Goal: Task Accomplishment & Management: Complete application form

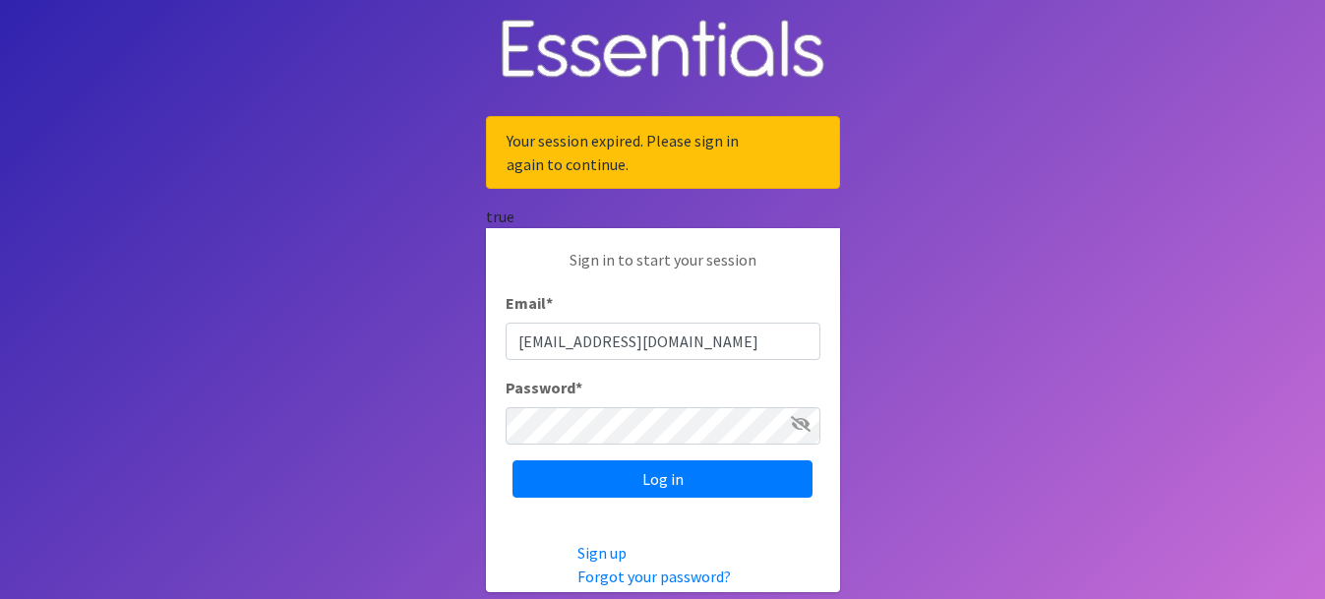
type input "[EMAIL_ADDRESS][DOMAIN_NAME]"
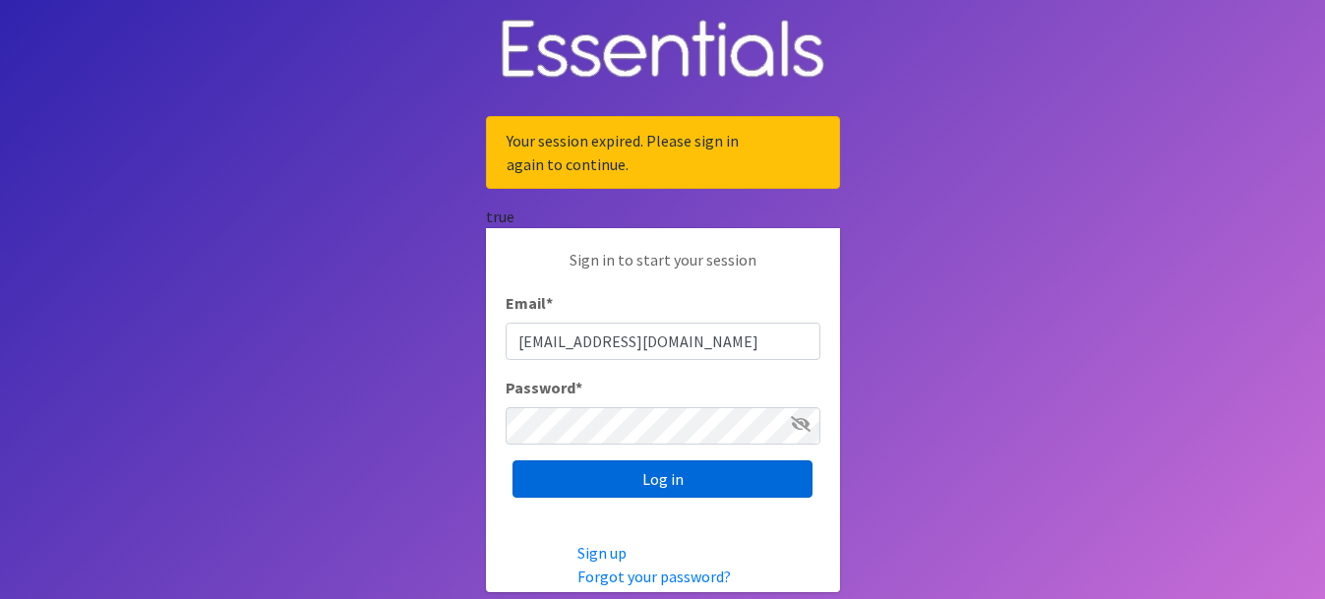
click at [636, 484] on input "Log in" at bounding box center [662, 478] width 300 height 37
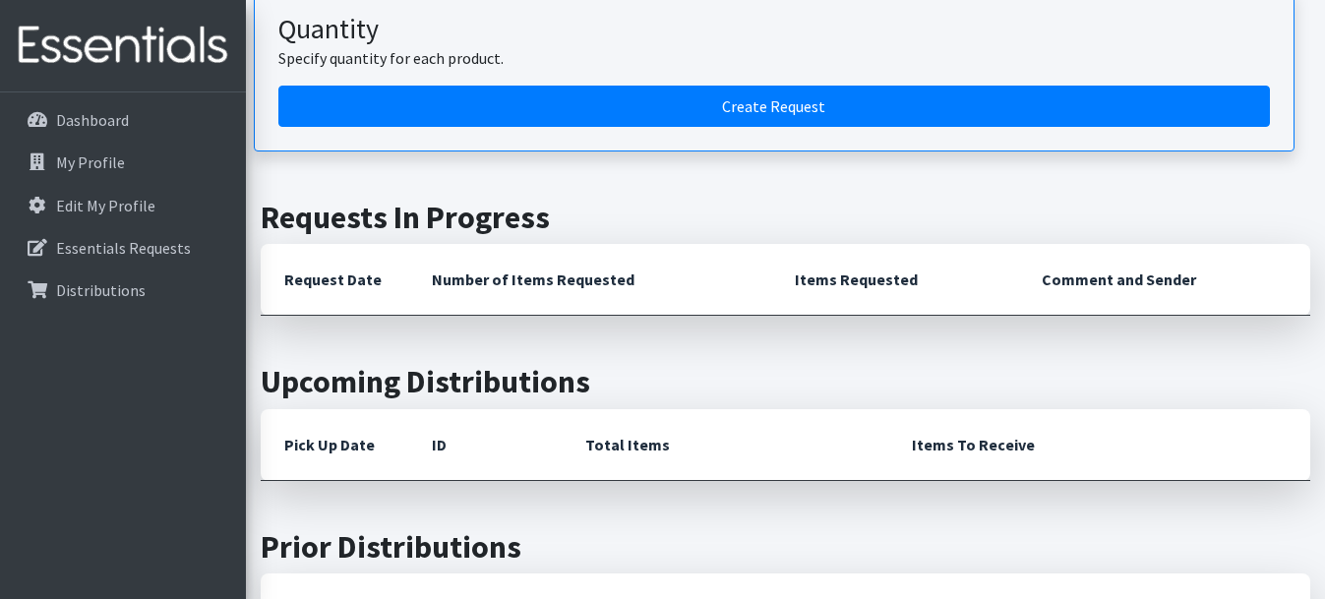
scroll to position [469, 0]
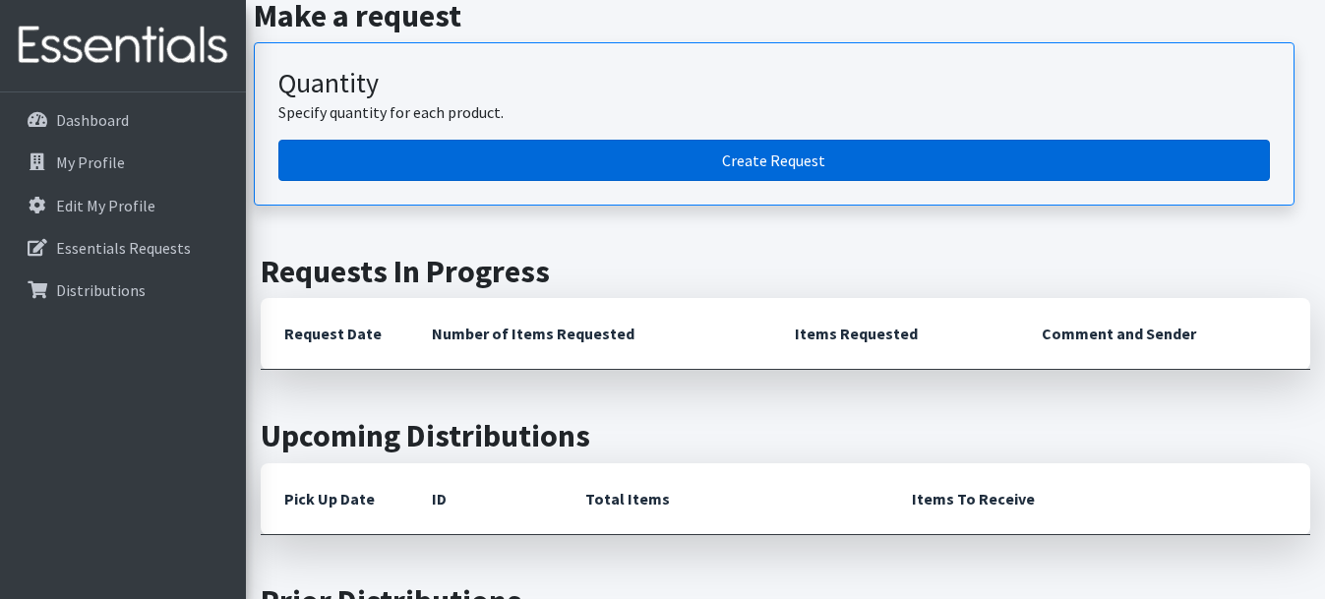
click at [750, 173] on link "Create Request" at bounding box center [773, 160] width 991 height 41
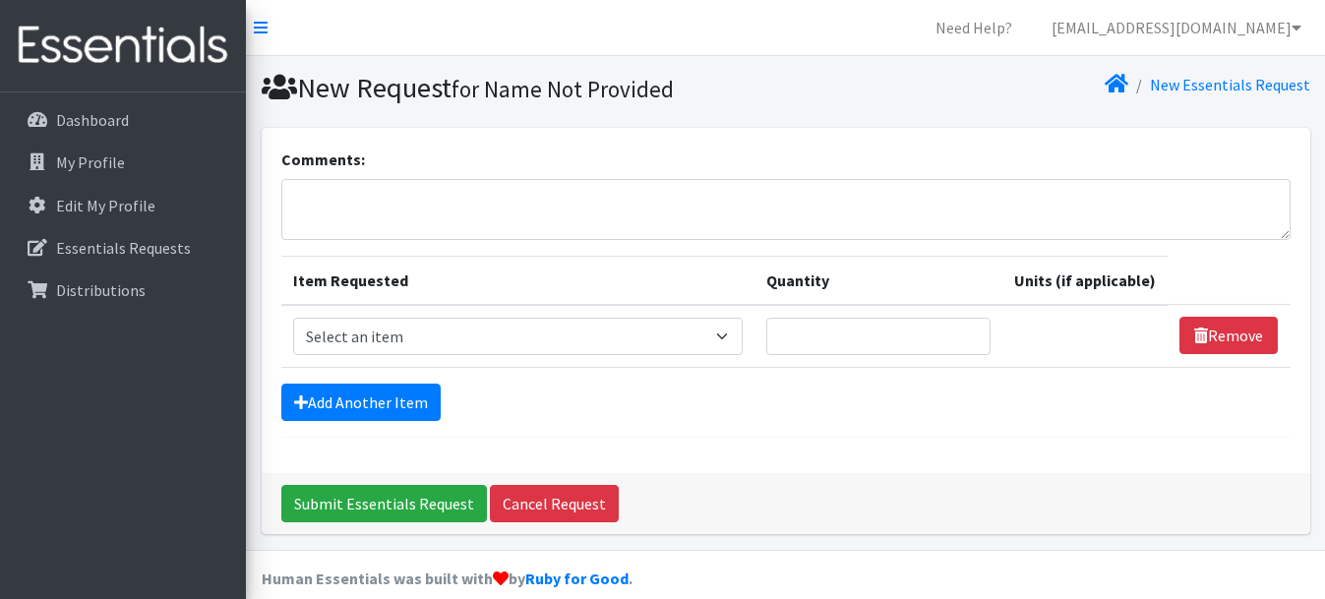
scroll to position [24, 0]
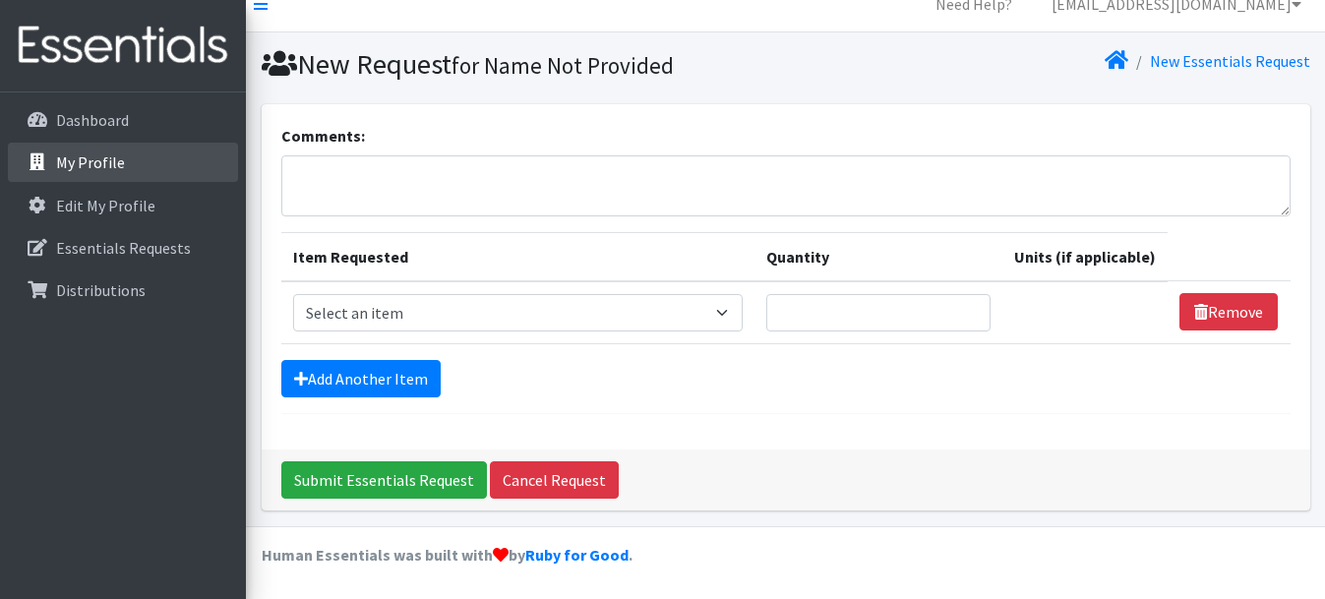
click at [125, 159] on link "My Profile" at bounding box center [123, 162] width 230 height 39
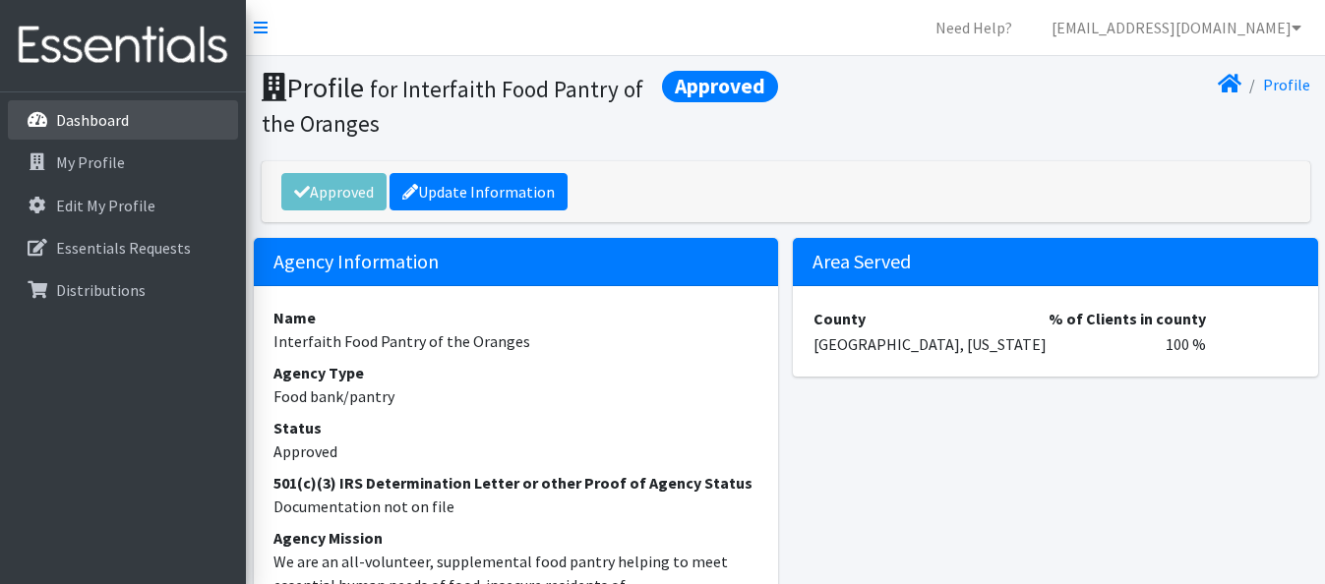
click at [94, 115] on p "Dashboard" at bounding box center [92, 120] width 73 height 20
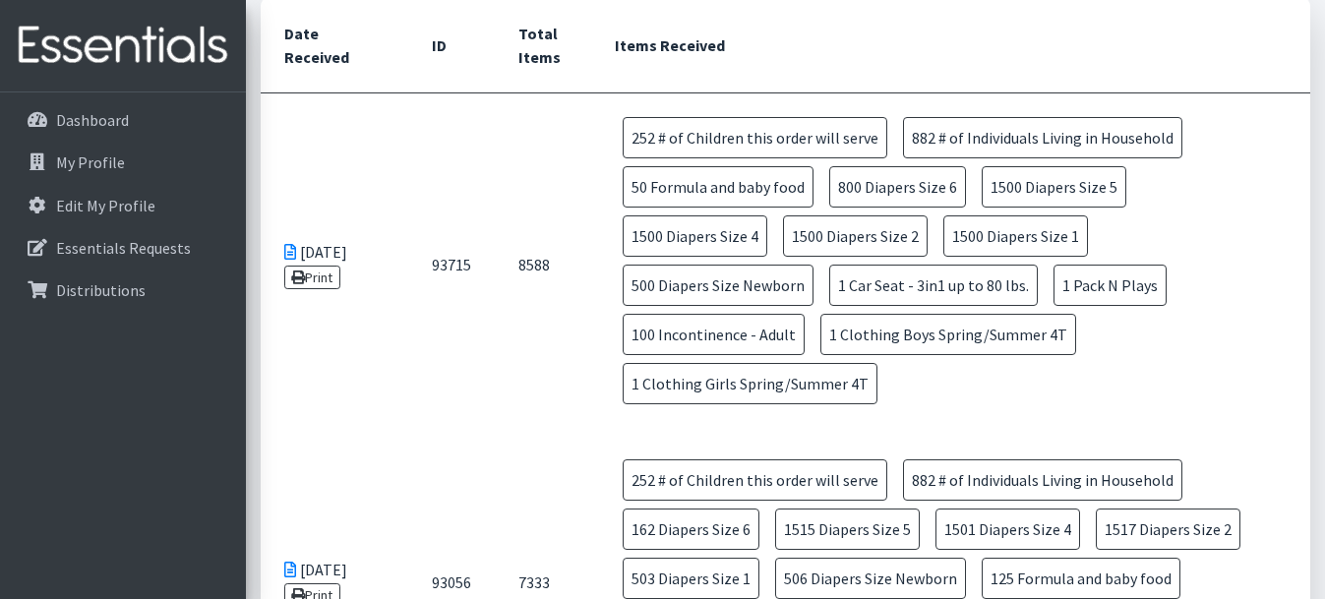
scroll to position [1044, 0]
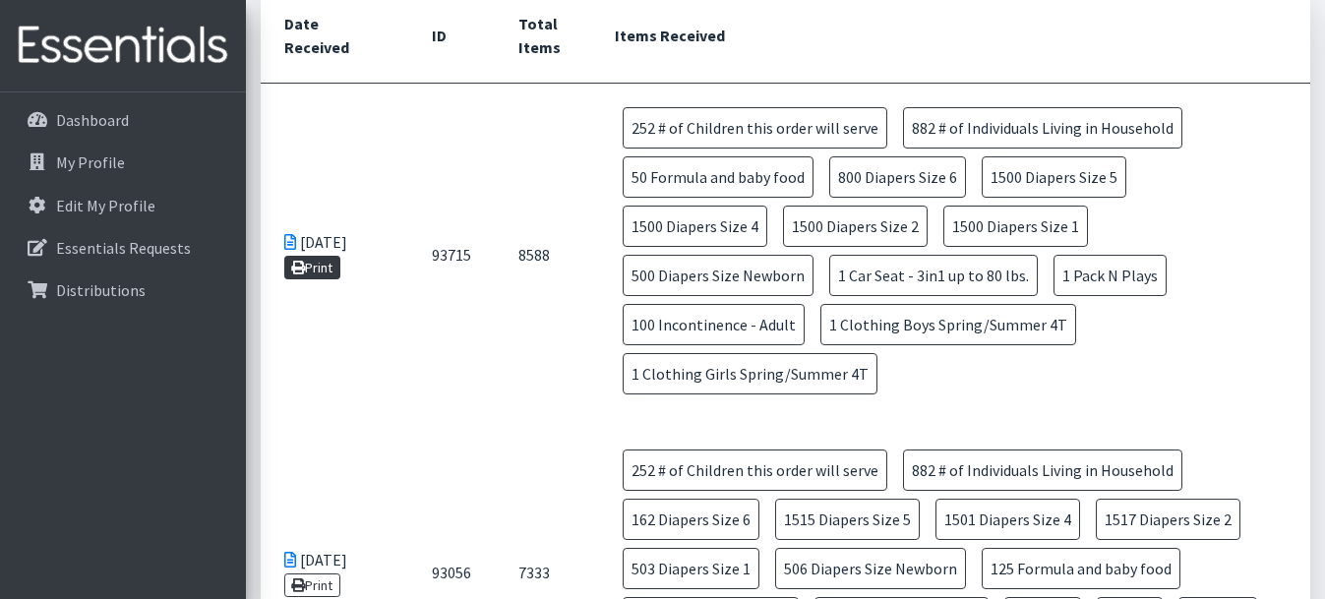
click at [309, 256] on link "Print" at bounding box center [312, 268] width 56 height 24
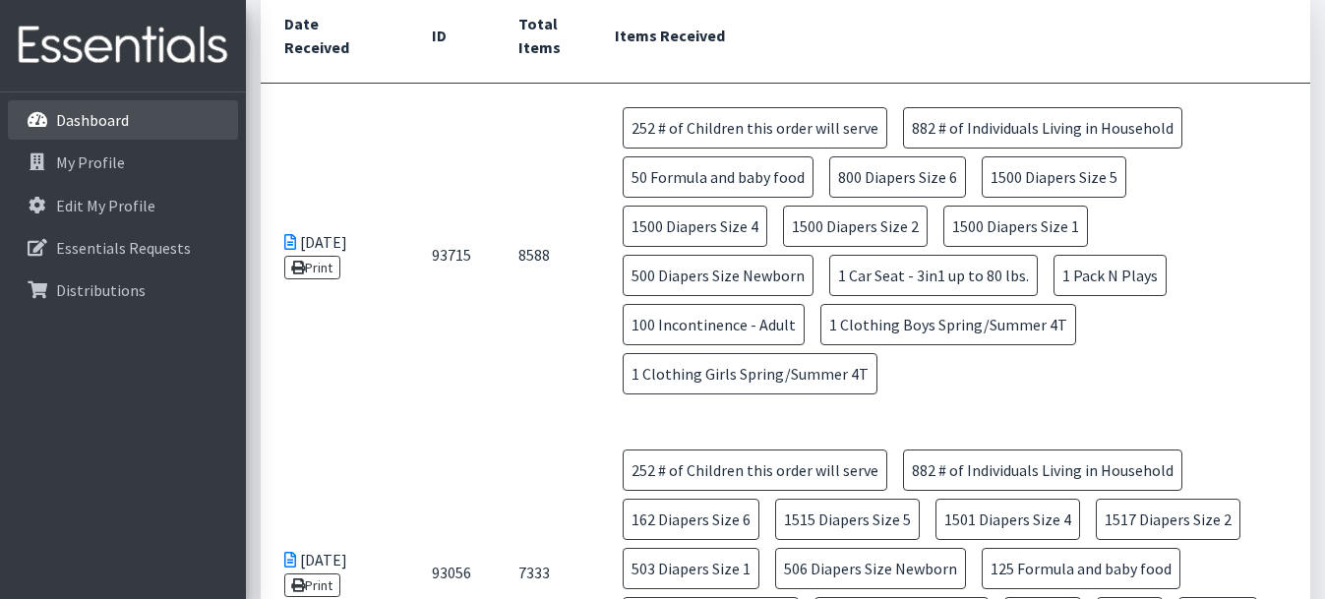
click at [70, 121] on p "Dashboard" at bounding box center [92, 120] width 73 height 20
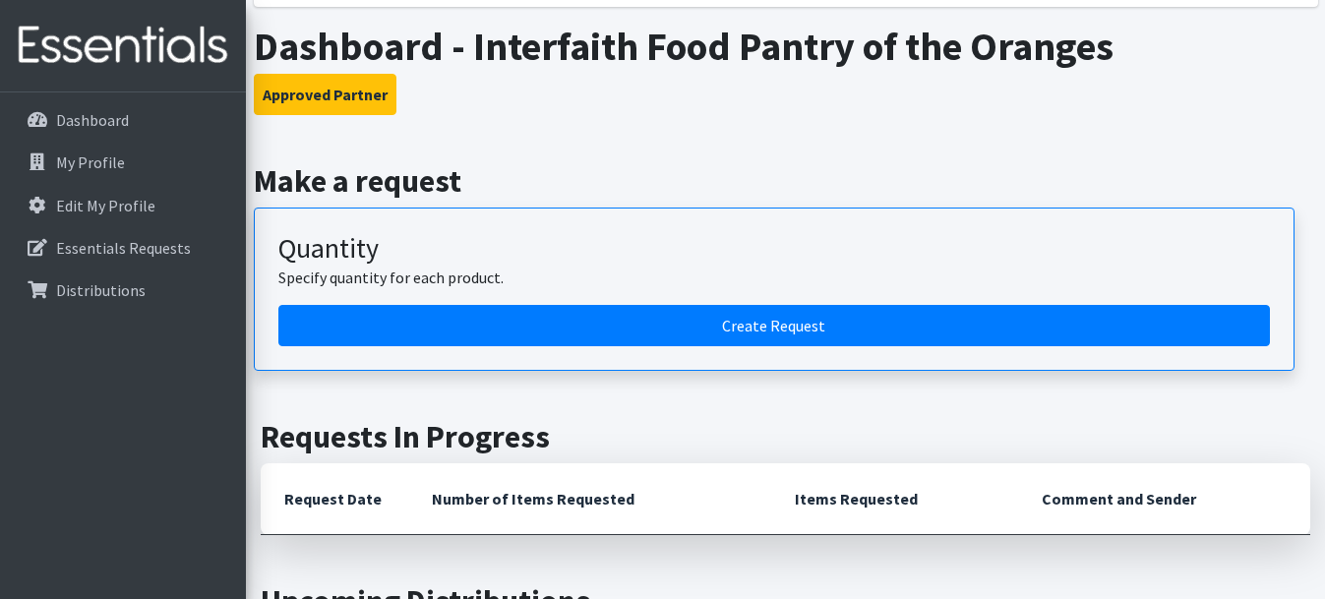
scroll to position [244, 0]
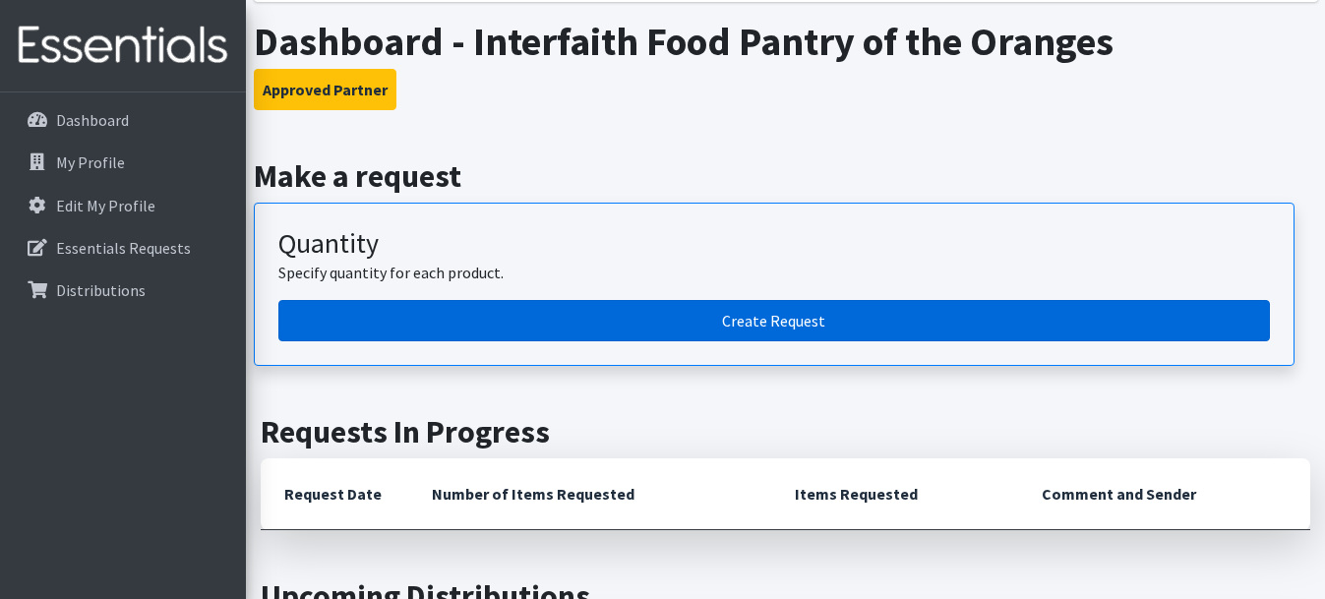
click at [808, 330] on link "Create Request" at bounding box center [773, 320] width 991 height 41
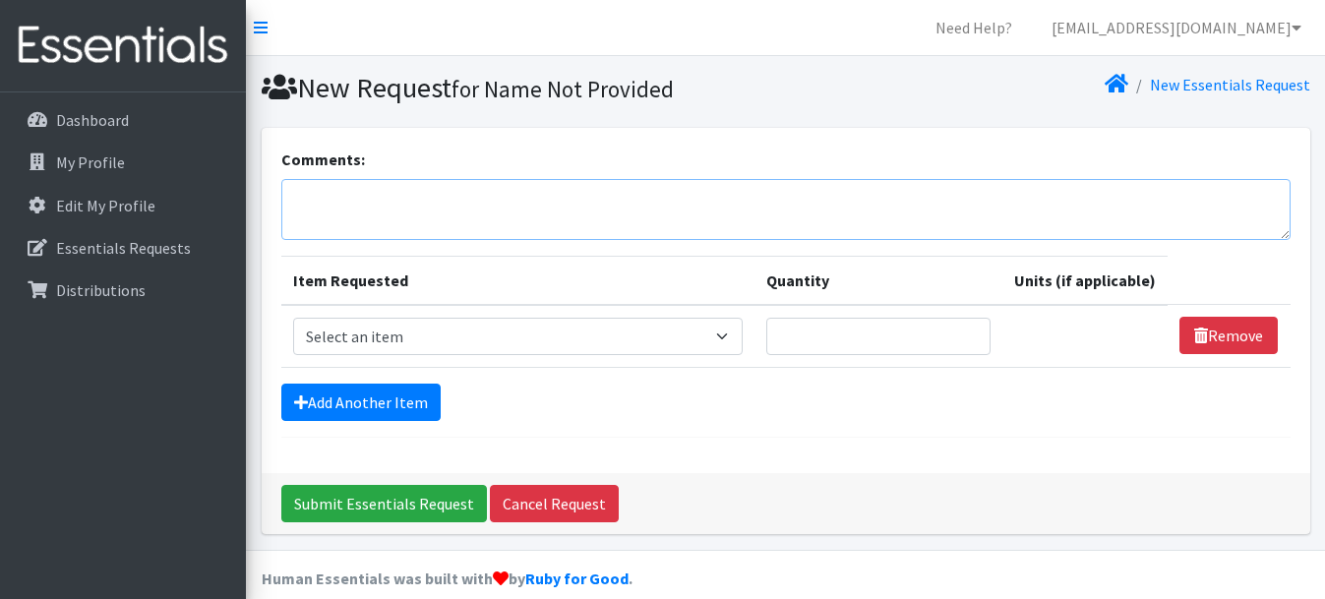
click at [321, 209] on textarea "Comments:" at bounding box center [785, 209] width 1009 height 61
paste textarea "This is the Interfaith Food Pantry of the Oranges (IFPO) request for July 2025.…"
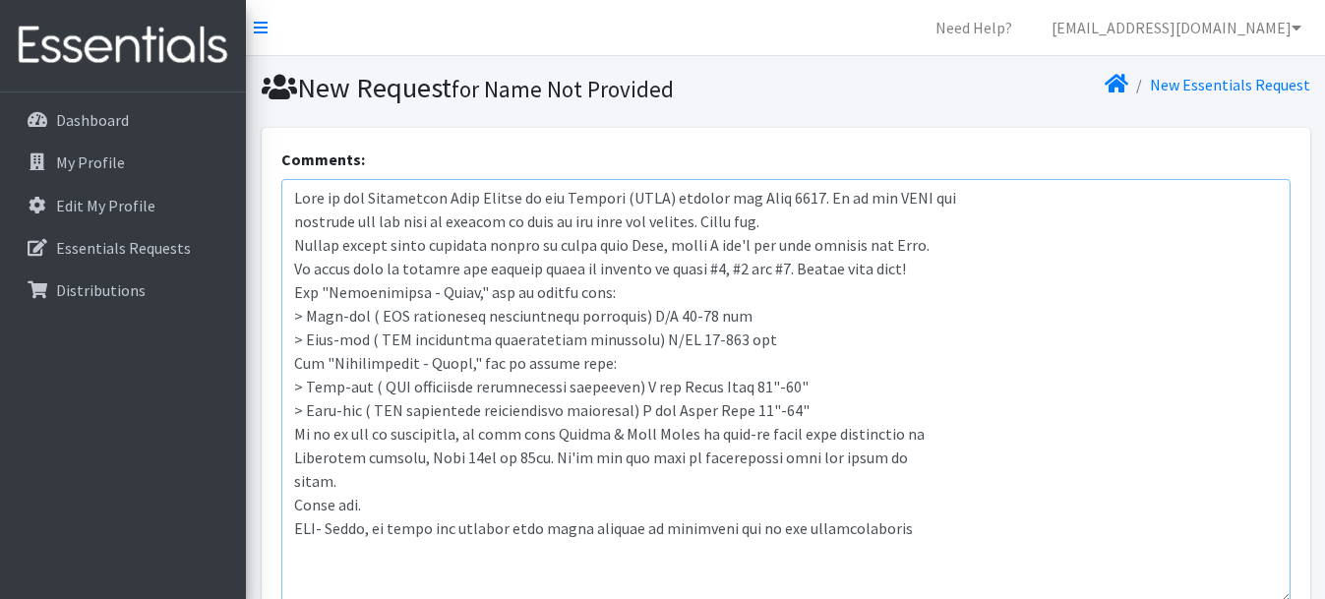
click at [1265, 595] on textarea "Comments:" at bounding box center [785, 391] width 1009 height 424
click at [289, 223] on textarea "Comments:" at bounding box center [785, 391] width 1009 height 424
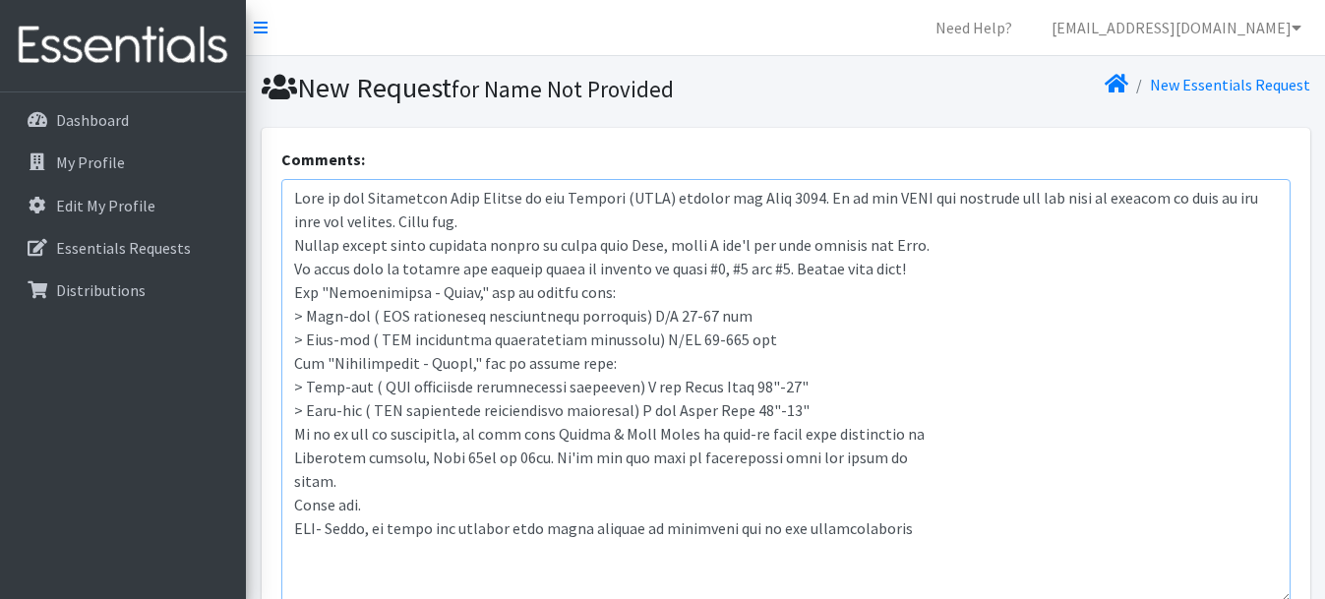
click at [291, 248] on textarea "Comments:" at bounding box center [785, 391] width 1009 height 424
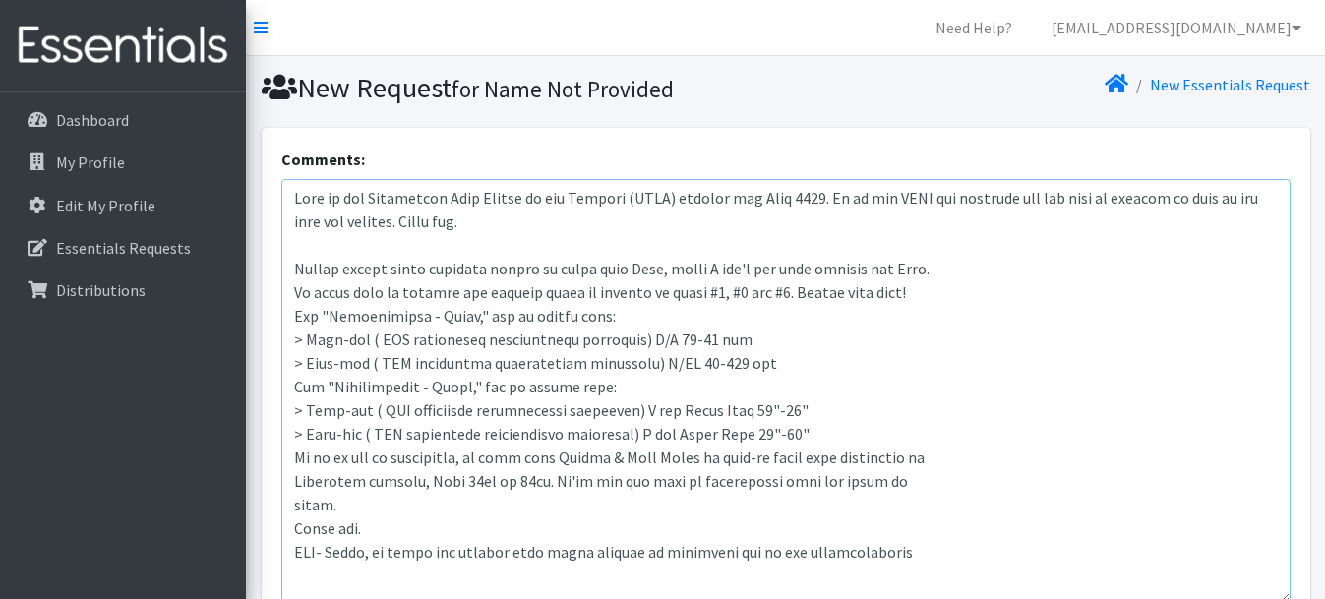
drag, startPoint x: 297, startPoint y: 269, endPoint x: 949, endPoint y: 268, distance: 652.1
click at [949, 268] on textarea "Comments:" at bounding box center [785, 391] width 1009 height 424
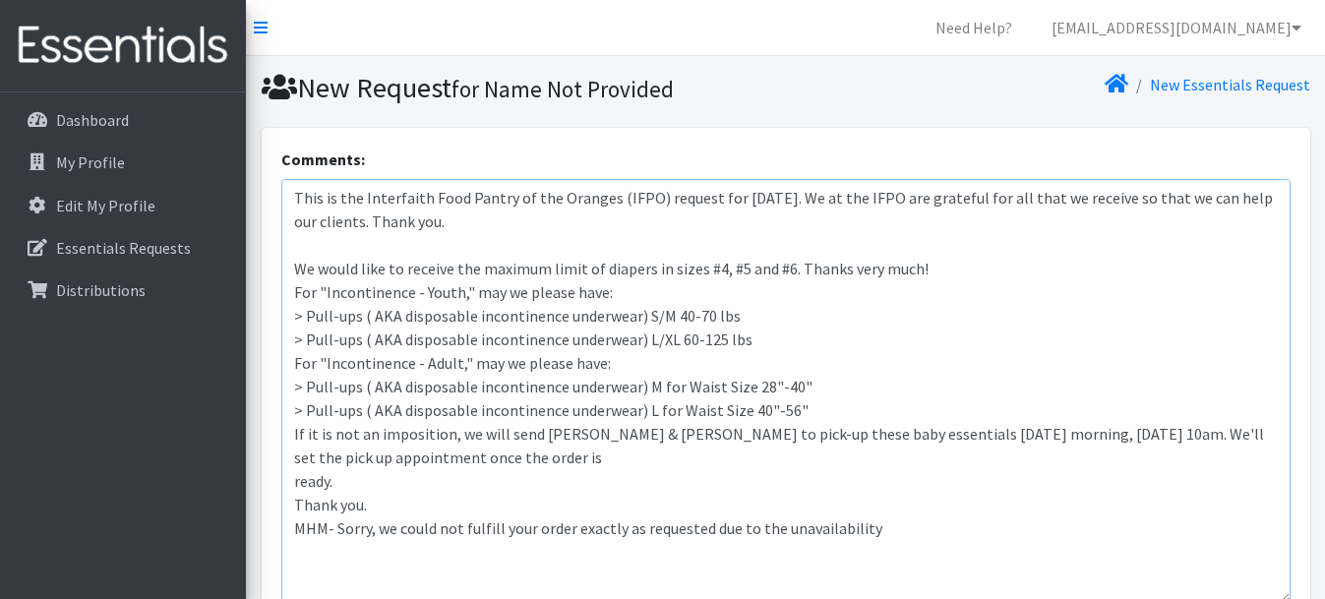
click at [929, 274] on textarea "This is the Interfaith Food Pantry of the Oranges (IFPO) request for July 2025.…" at bounding box center [785, 391] width 1009 height 424
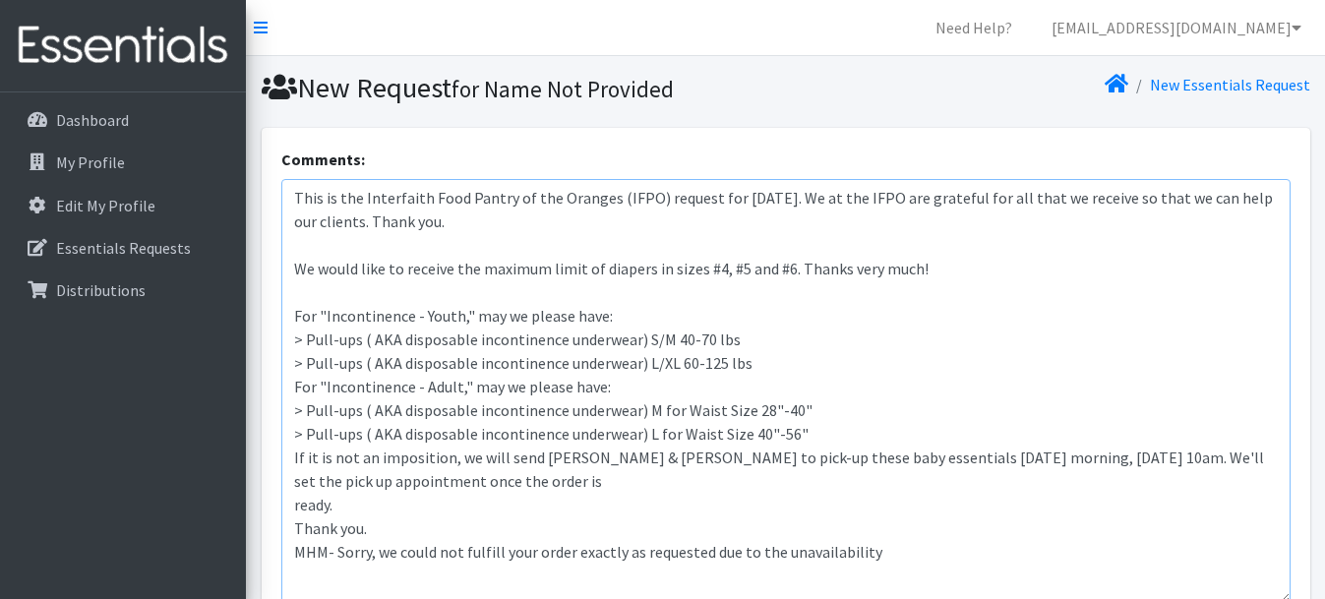
drag, startPoint x: 727, startPoint y: 192, endPoint x: 752, endPoint y: 194, distance: 25.6
click at [752, 194] on textarea "This is the Interfaith Food Pantry of the Oranges (IFPO) request for July 2025.…" at bounding box center [785, 391] width 1009 height 424
click at [290, 388] on textarea "This is the Interfaith Food Pantry of the Oranges (IFPO) request for August 202…" at bounding box center [785, 391] width 1009 height 424
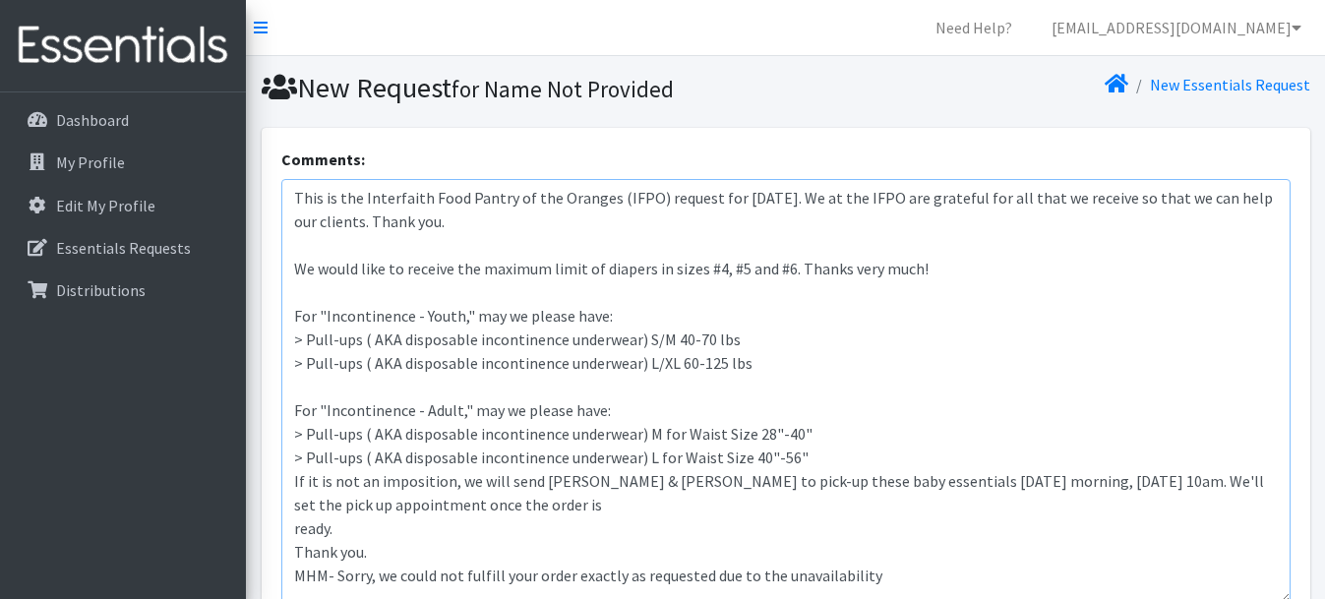
click at [294, 482] on textarea "This is the Interfaith Food Pantry of the Oranges (IFPO) request for August 202…" at bounding box center [785, 391] width 1009 height 424
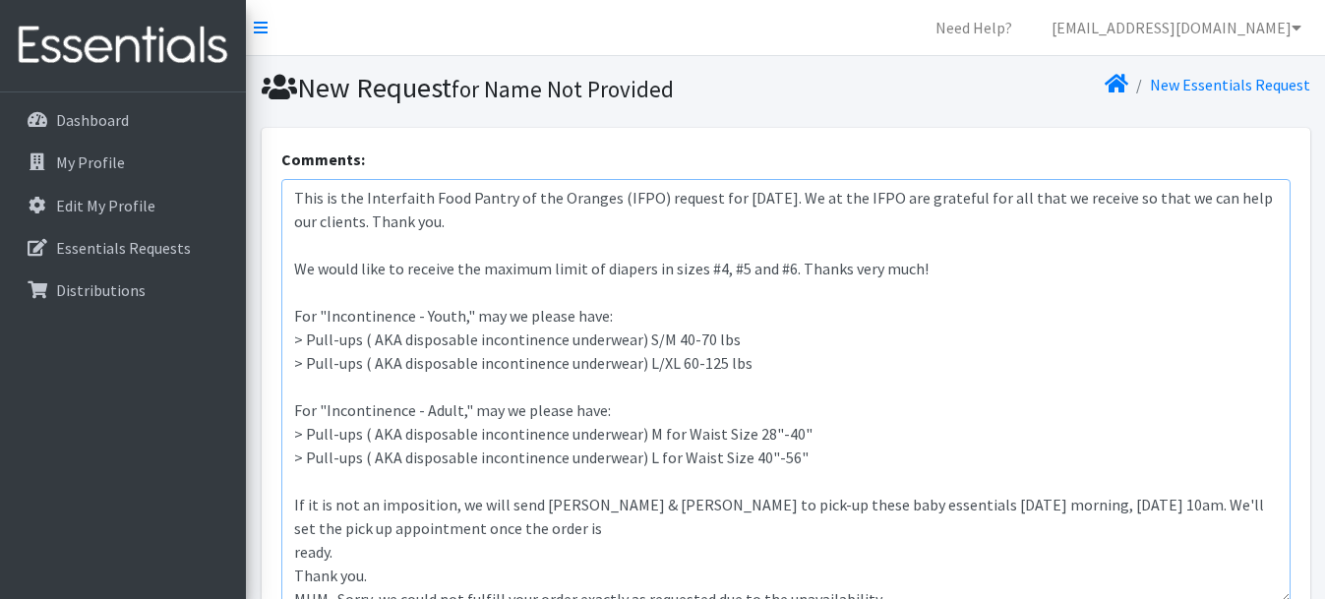
click at [293, 527] on textarea "This is the Interfaith Food Pantry of the Oranges (IFPO) request for August 202…" at bounding box center [785, 391] width 1009 height 424
drag, startPoint x: 1052, startPoint y: 505, endPoint x: 1095, endPoint y: 505, distance: 42.3
click at [1095, 505] on textarea "This is the Interfaith Food Pantry of the Oranges (IFPO) request for August 202…" at bounding box center [785, 391] width 1009 height 424
click at [293, 551] on textarea "This is the Interfaith Food Pantry of the Oranges (IFPO) request for August 202…" at bounding box center [785, 391] width 1009 height 424
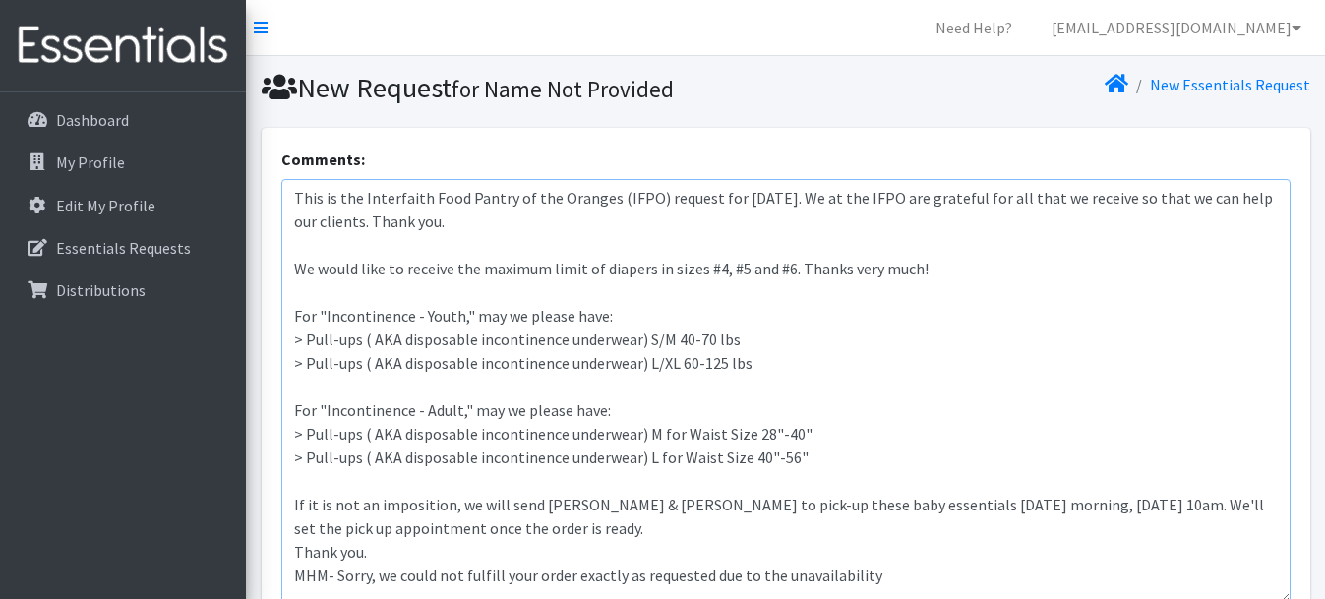
click at [293, 550] on textarea "This is the Interfaith Food Pantry of the Oranges (IFPO) request for August 202…" at bounding box center [785, 391] width 1009 height 424
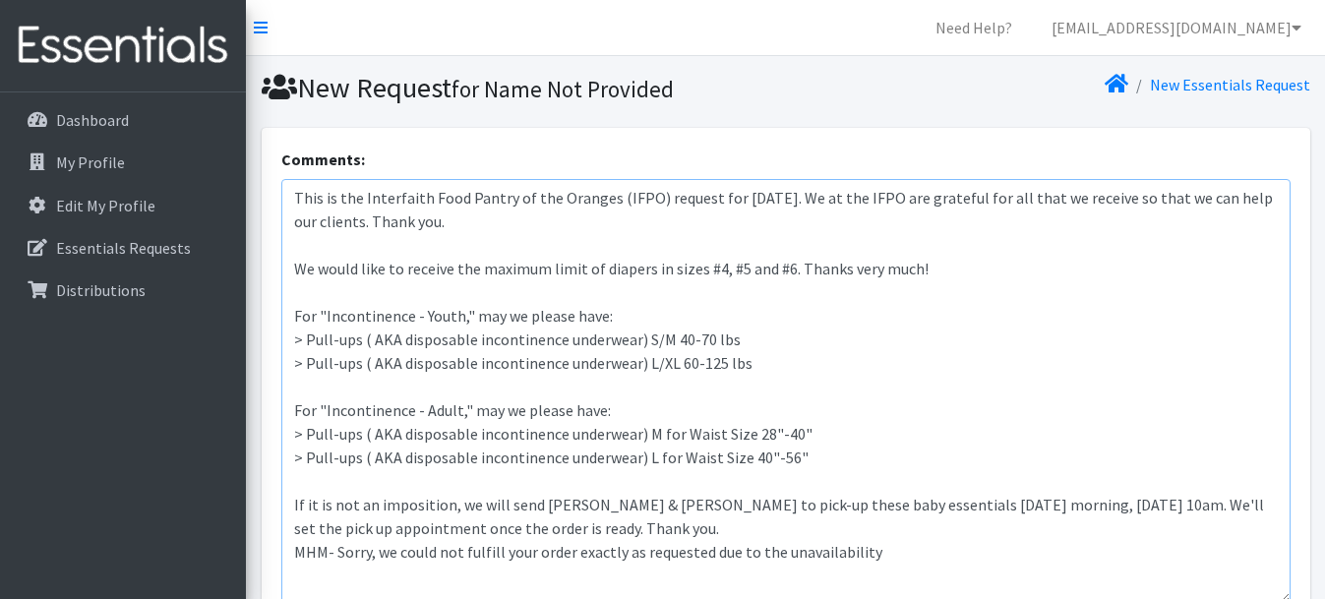
drag, startPoint x: 294, startPoint y: 553, endPoint x: 883, endPoint y: 560, distance: 589.2
click at [883, 560] on textarea "This is the Interfaith Food Pantry of the Oranges (IFPO) request for August 202…" at bounding box center [785, 391] width 1009 height 424
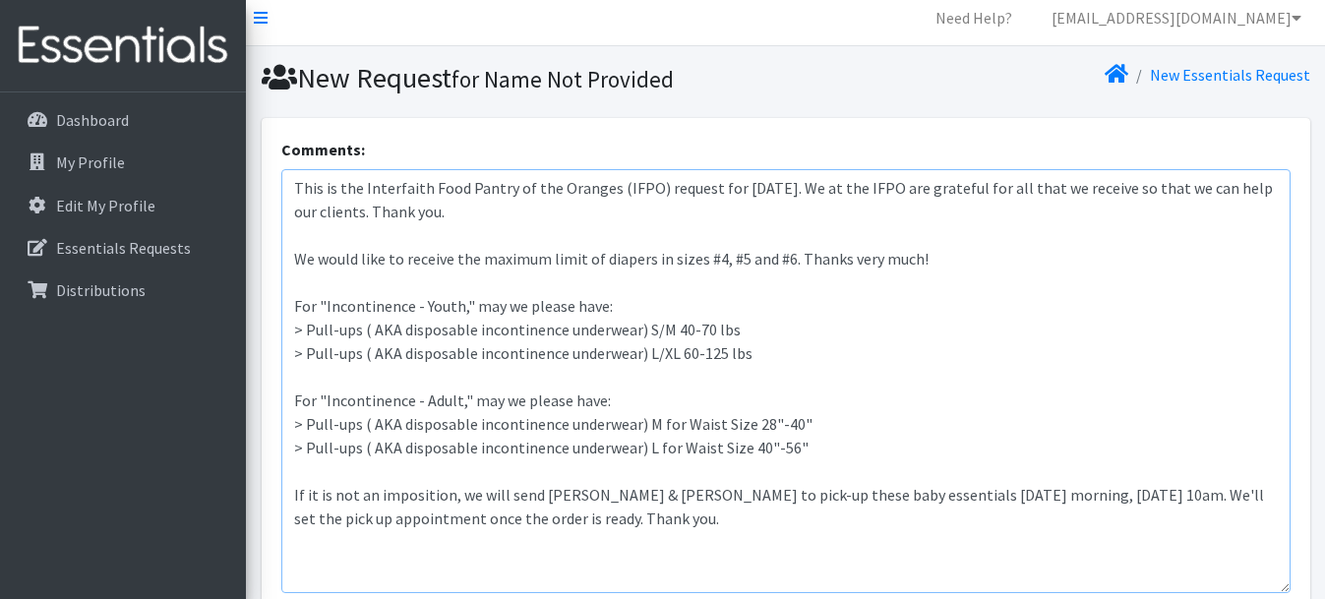
scroll to position [8, 0]
drag, startPoint x: 292, startPoint y: 186, endPoint x: 683, endPoint y: 522, distance: 515.4
click at [683, 522] on textarea "This is the Interfaith Food Pantry of the Oranges (IFPO) request for [DATE]. We…" at bounding box center [785, 383] width 1009 height 424
click at [457, 544] on textarea "This is the Interfaith Food Pantry of the Oranges (IFPO) request for [DATE]. We…" at bounding box center [785, 383] width 1009 height 424
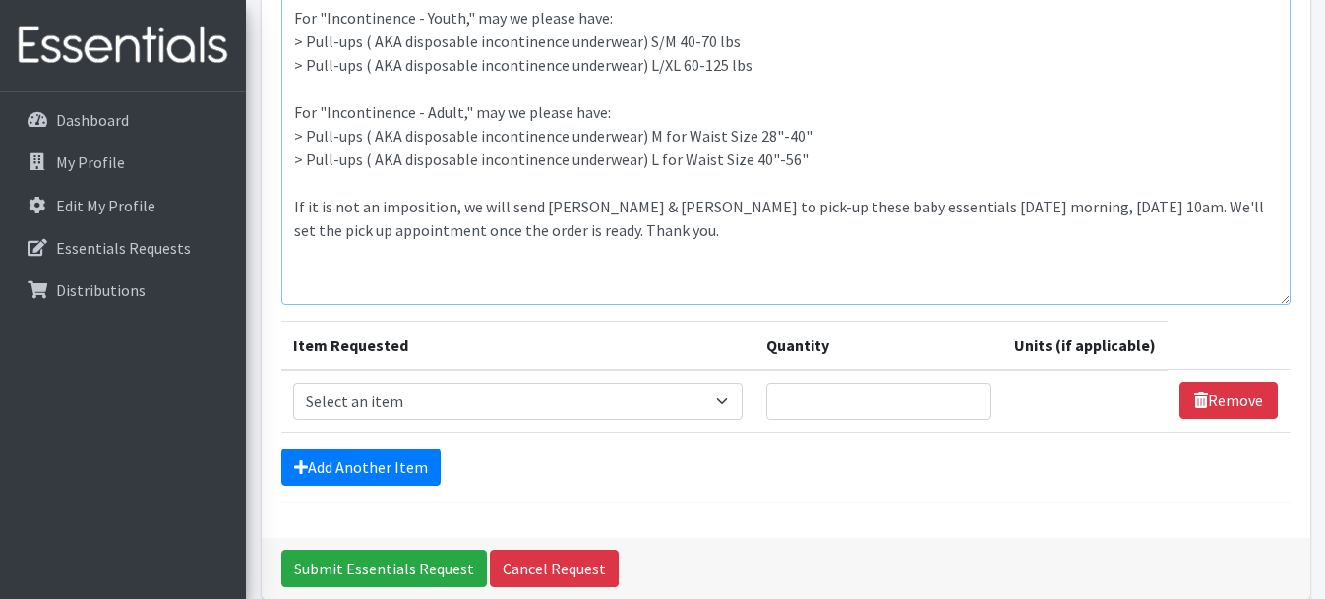
scroll to position [302, 0]
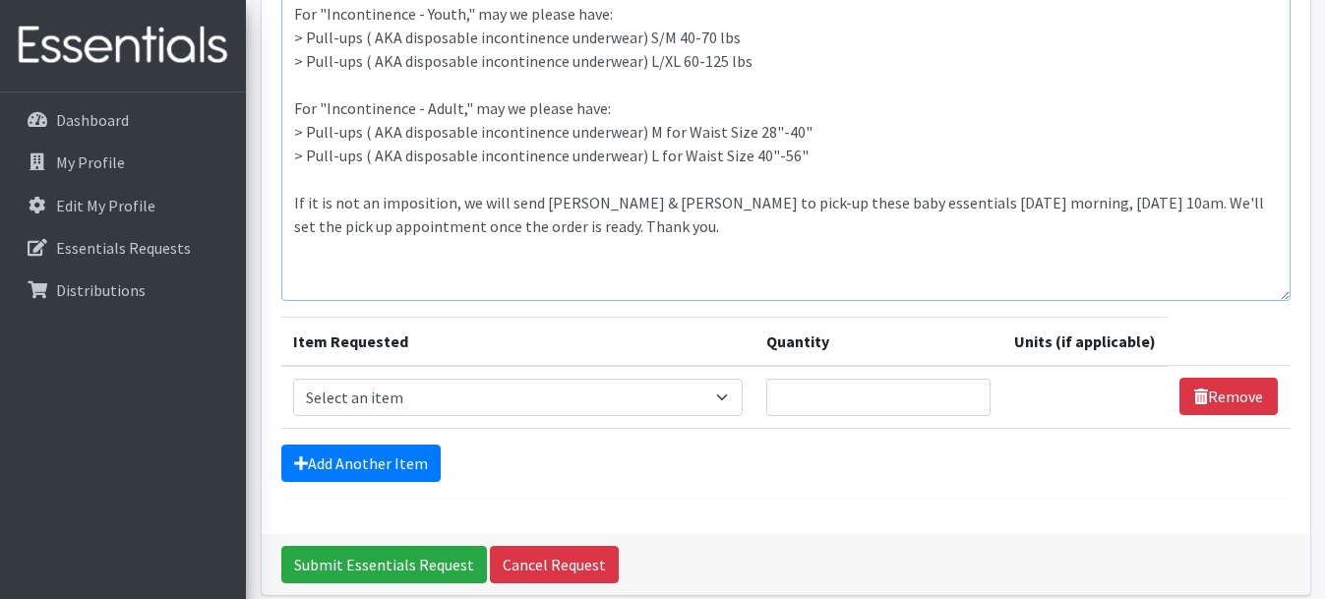
type textarea "This is the Interfaith Food Pantry of the Oranges (IFPO) request for [DATE]. We…"
select select "13431"
click at [836, 400] on input "Quantity" at bounding box center [878, 397] width 224 height 37
type input "280"
click at [387, 460] on link "Add Another Item" at bounding box center [360, 463] width 159 height 37
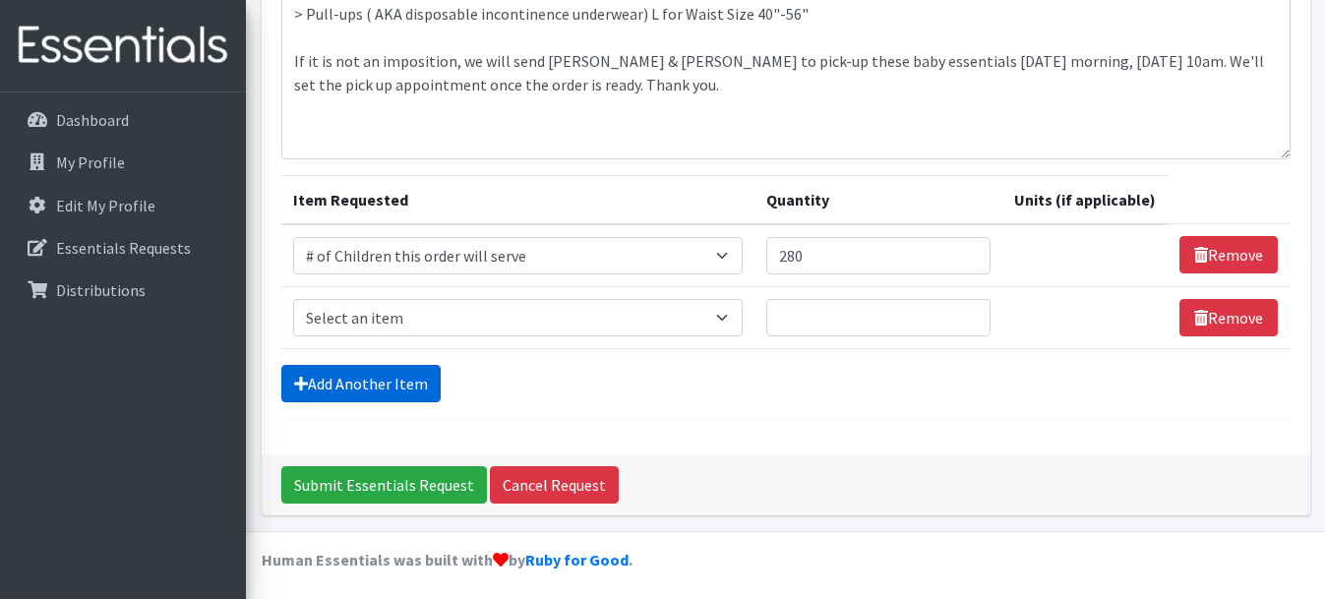
scroll to position [449, 0]
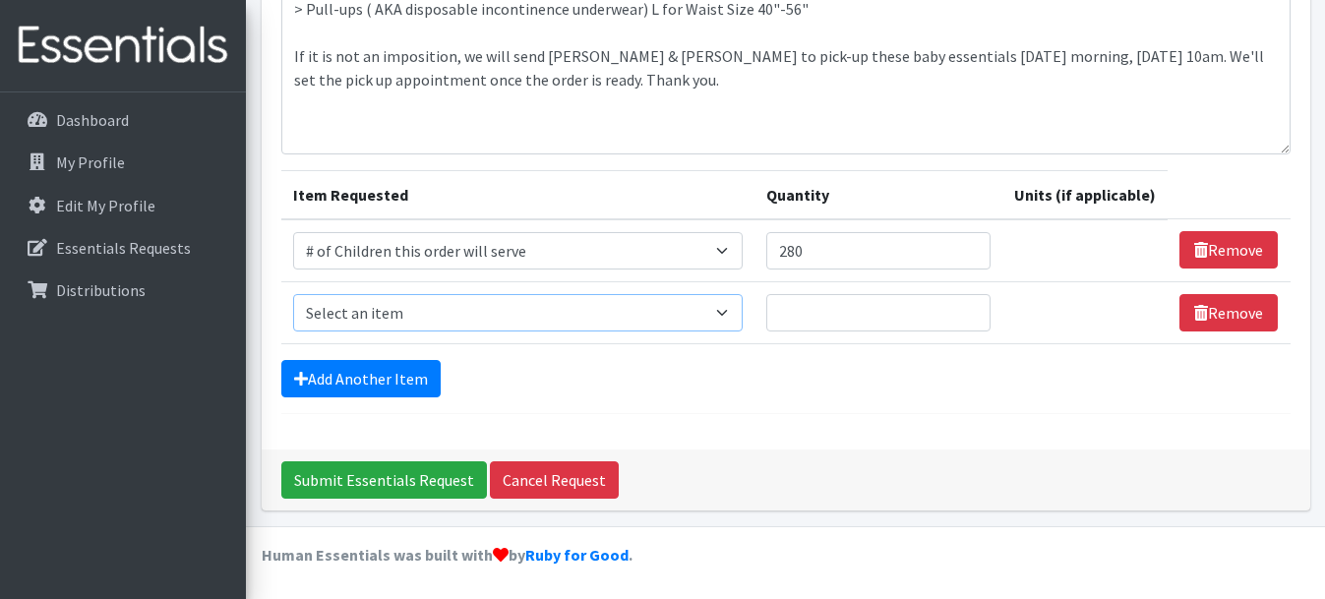
select select "6076"
click at [802, 312] on input "Quantity" at bounding box center [878, 312] width 224 height 37
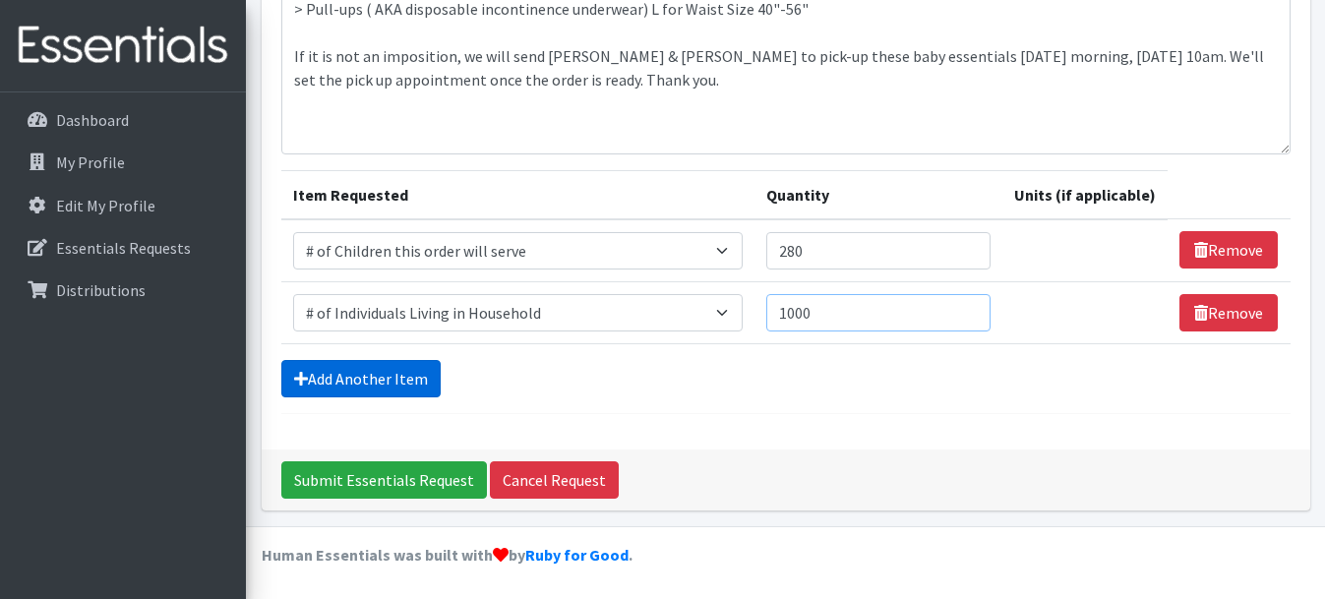
type input "1000"
click at [398, 371] on link "Add Another Item" at bounding box center [360, 378] width 159 height 37
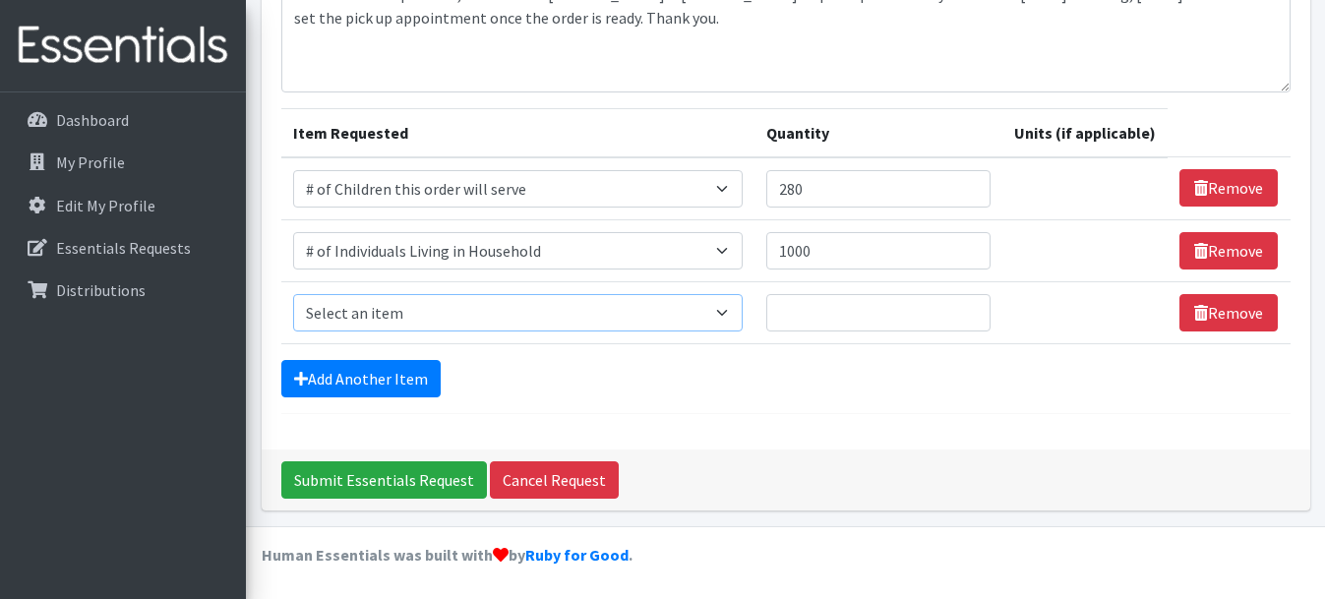
select select "1969"
click at [770, 303] on input "Quantity" at bounding box center [867, 312] width 220 height 37
select select
click at [811, 317] on input "Quantity" at bounding box center [867, 312] width 220 height 37
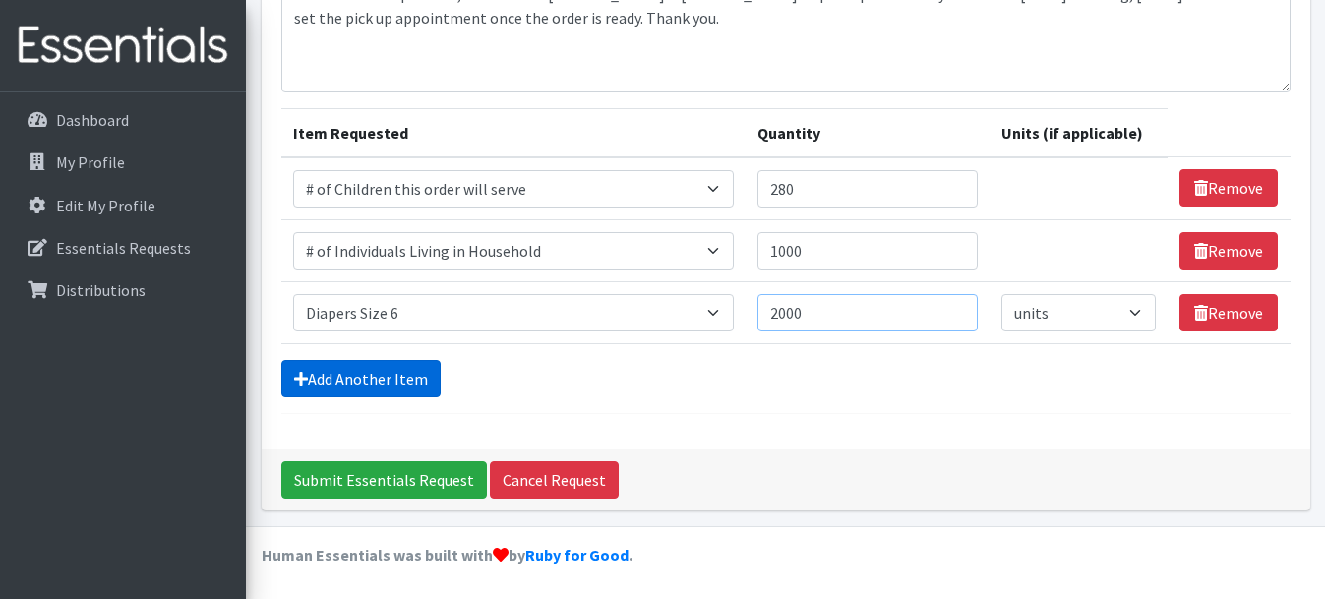
type input "2000"
click at [361, 380] on link "Add Another Item" at bounding box center [360, 378] width 159 height 37
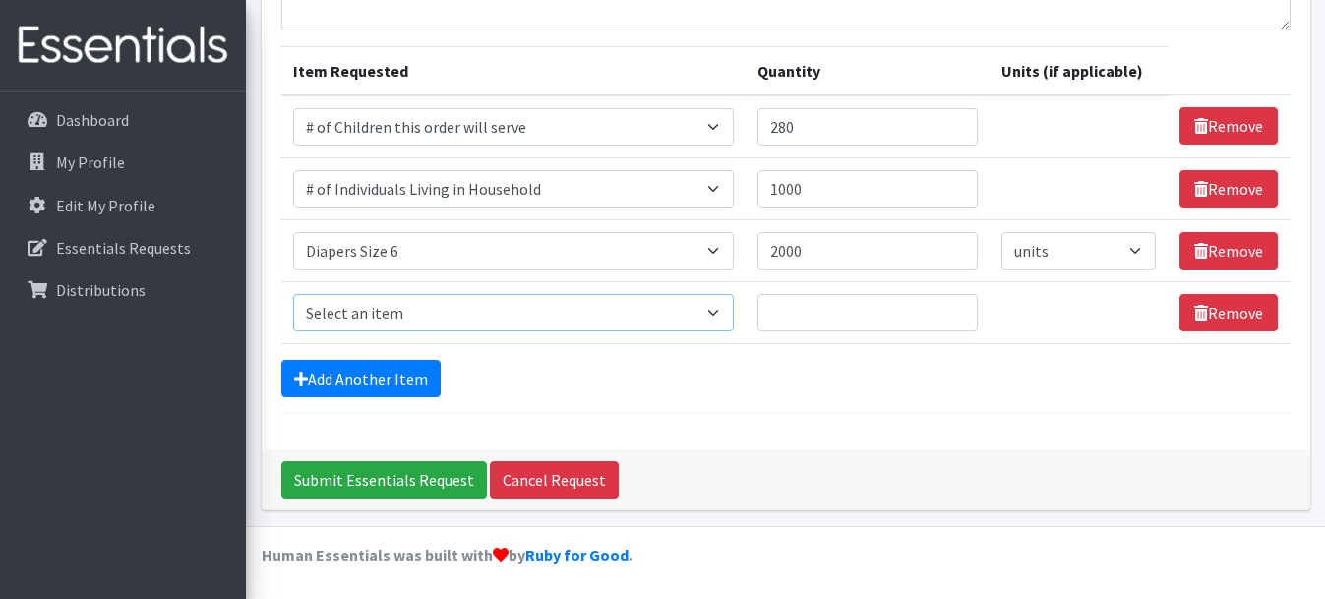
select select "1968"
click at [860, 318] on input "Quantity" at bounding box center [867, 312] width 220 height 37
type input "2000"
select select
click at [386, 384] on link "Add Another Item" at bounding box center [360, 378] width 159 height 37
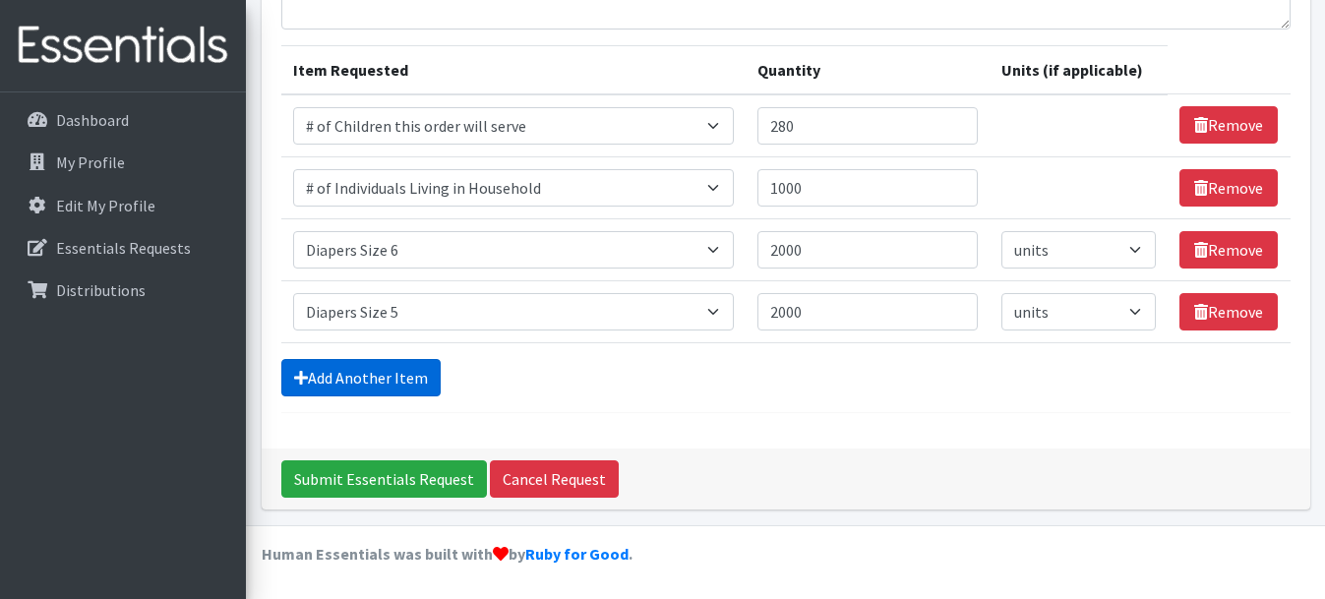
scroll to position [634, 0]
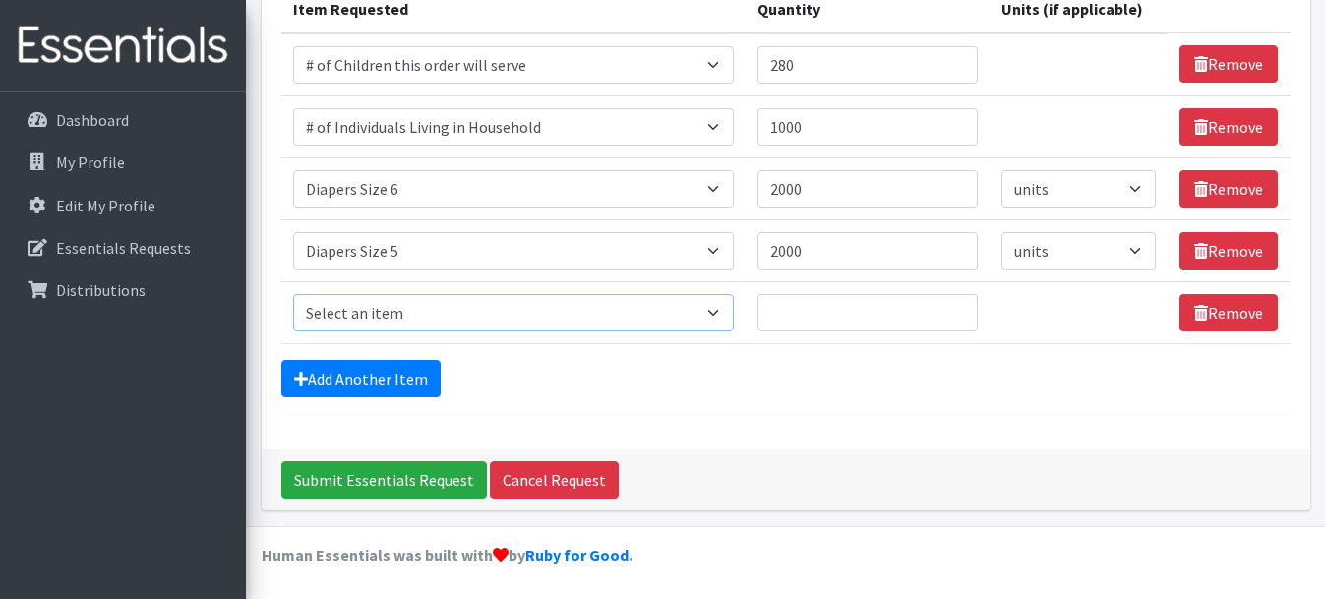
select select "1967"
click at [820, 314] on input "Quantity" at bounding box center [867, 312] width 220 height 37
type input "2000"
select select
click at [396, 383] on link "Add Another Item" at bounding box center [360, 378] width 159 height 37
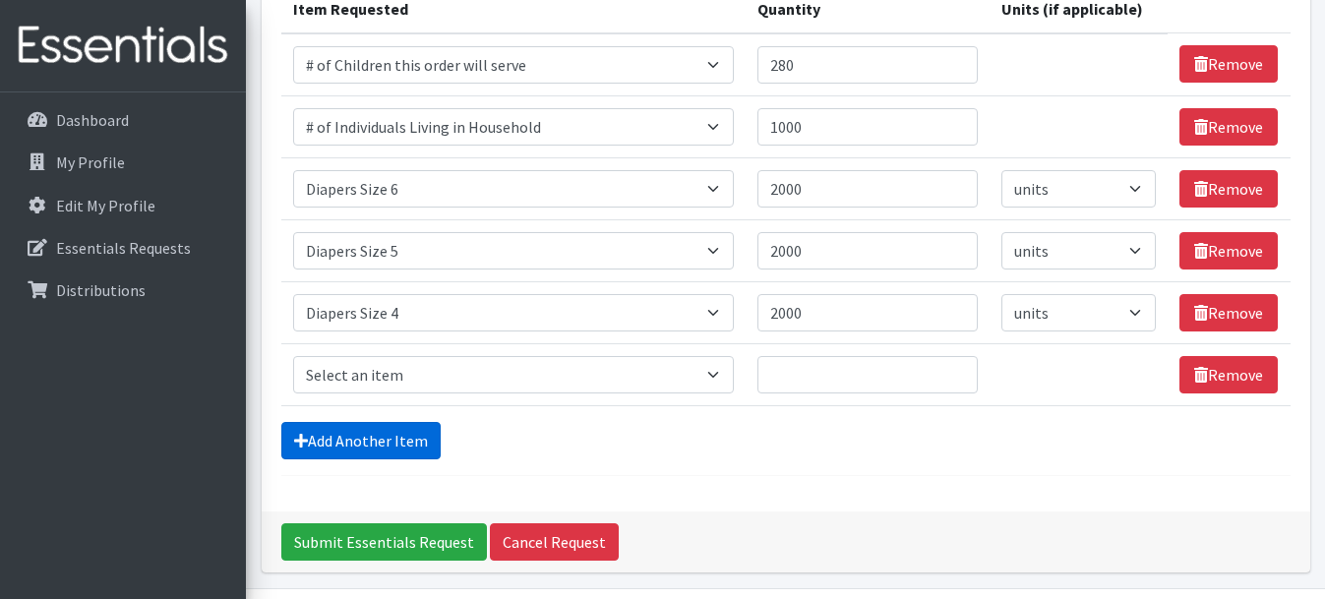
scroll to position [696, 0]
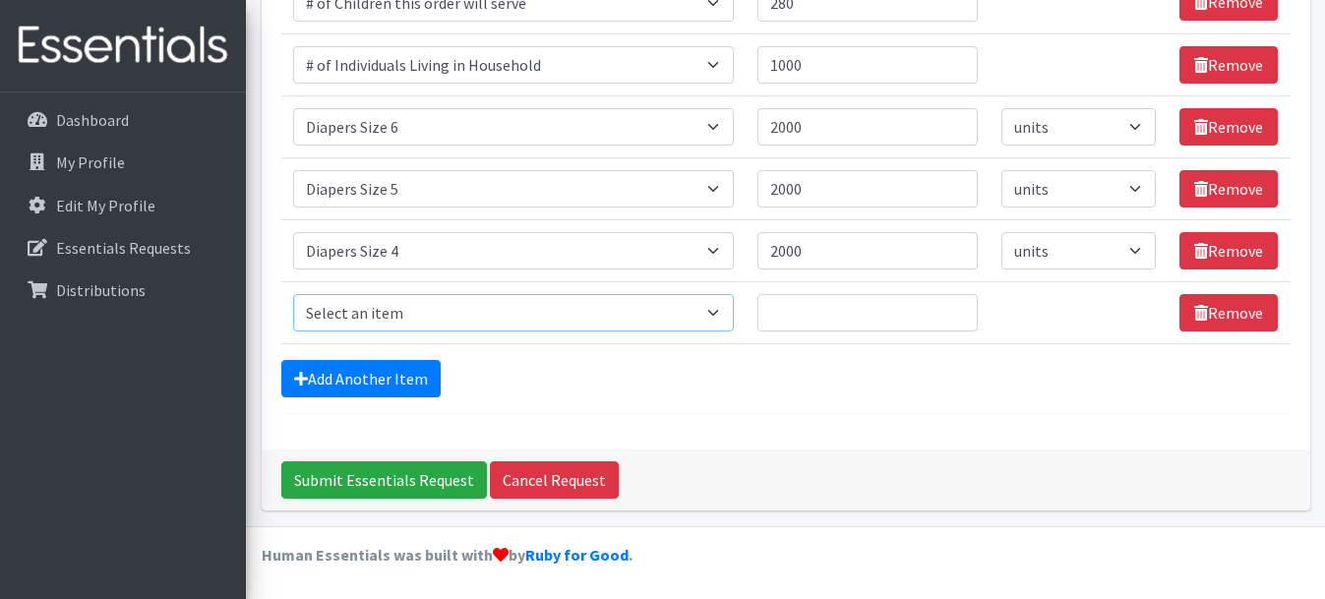
select select "1965"
click at [775, 309] on input "Quantity" at bounding box center [867, 312] width 220 height 37
type input "1000"
select select
click at [361, 383] on link "Add Another Item" at bounding box center [360, 378] width 159 height 37
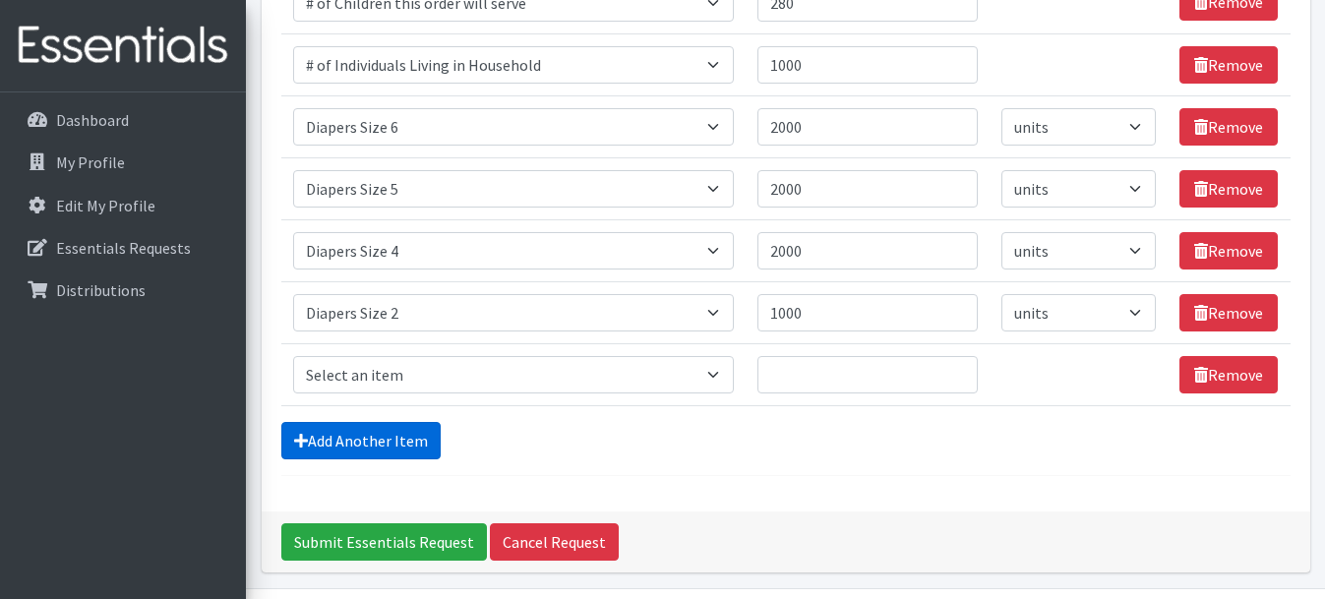
scroll to position [758, 0]
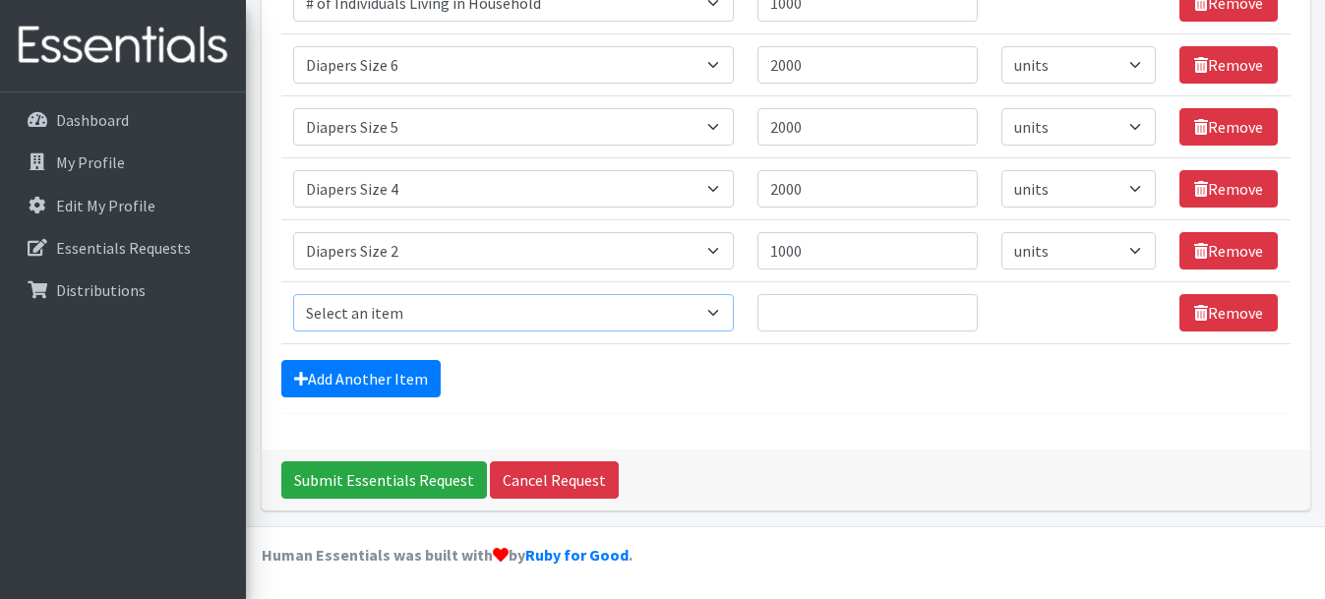
select select "2005"
click at [799, 318] on input "Quantity" at bounding box center [867, 312] width 220 height 37
type input "50"
click at [379, 378] on link "Add Another Item" at bounding box center [360, 378] width 159 height 37
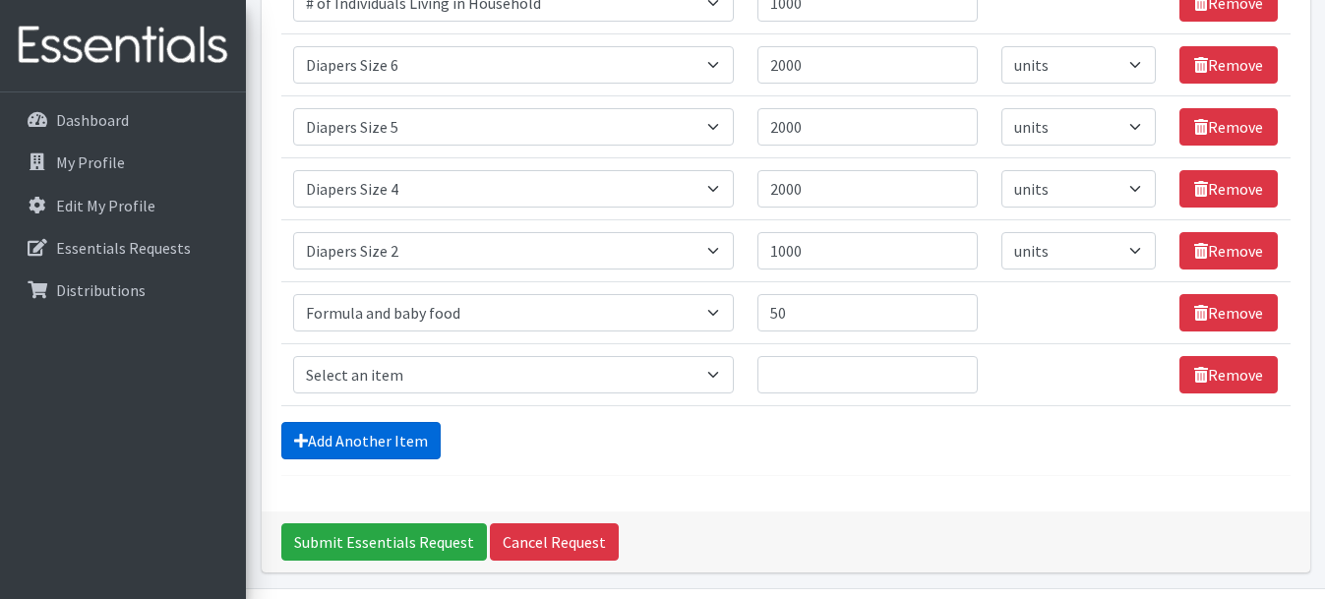
scroll to position [820, 0]
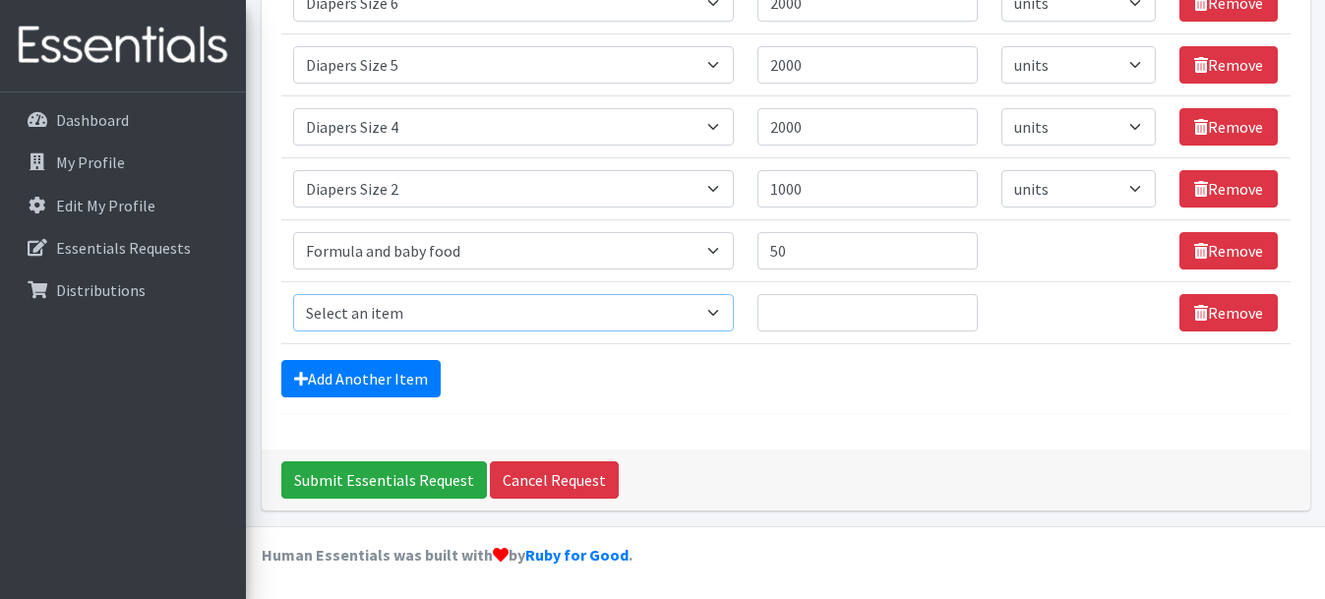
select select "302"
click at [380, 380] on link "Add Another Item" at bounding box center [360, 378] width 159 height 37
select select "14398"
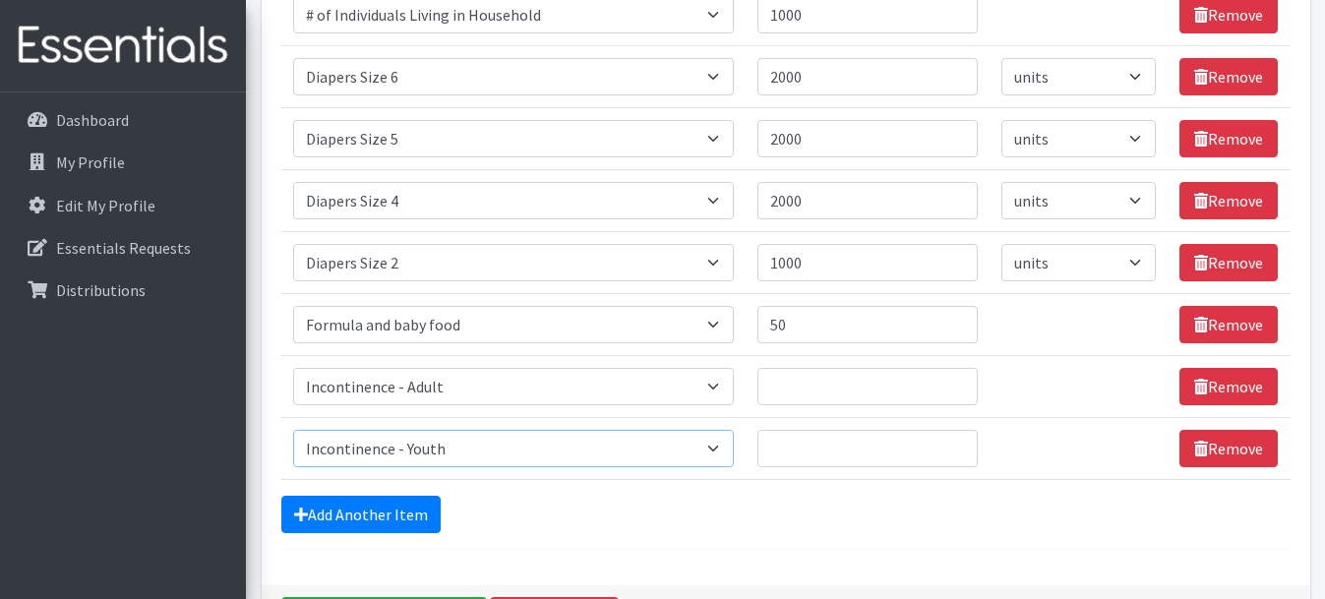
scroll to position [748, 0]
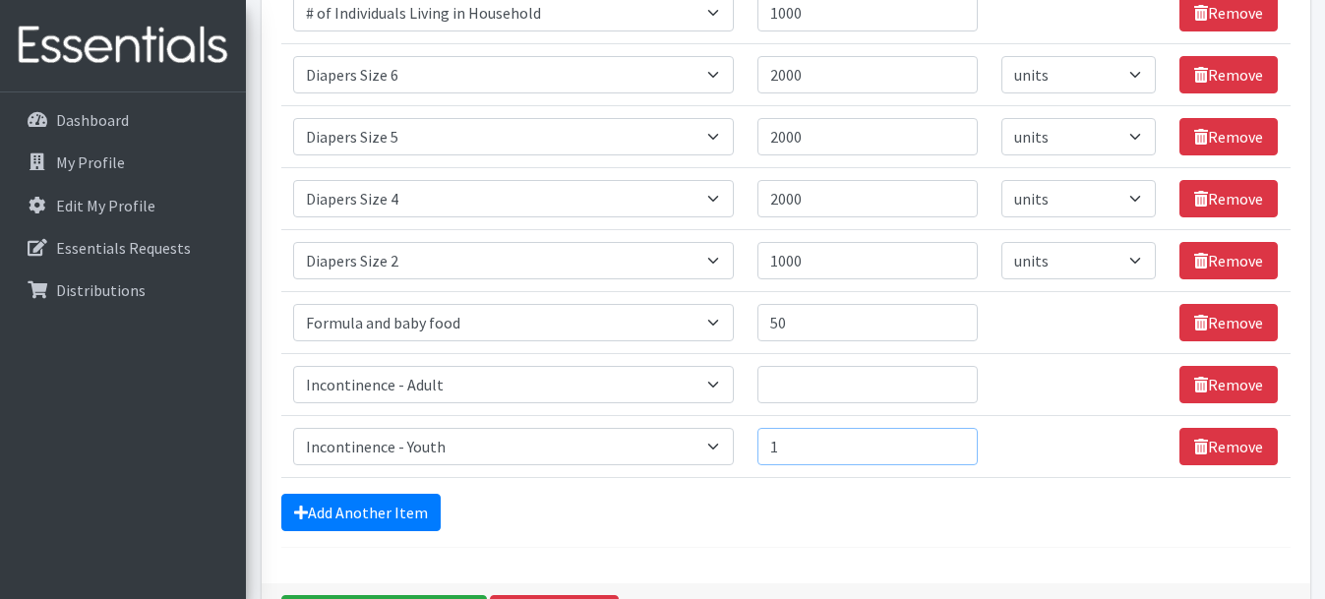
click at [951, 449] on input "1" at bounding box center [867, 446] width 220 height 37
type input "100"
click at [838, 391] on input "Quantity" at bounding box center [867, 384] width 220 height 37
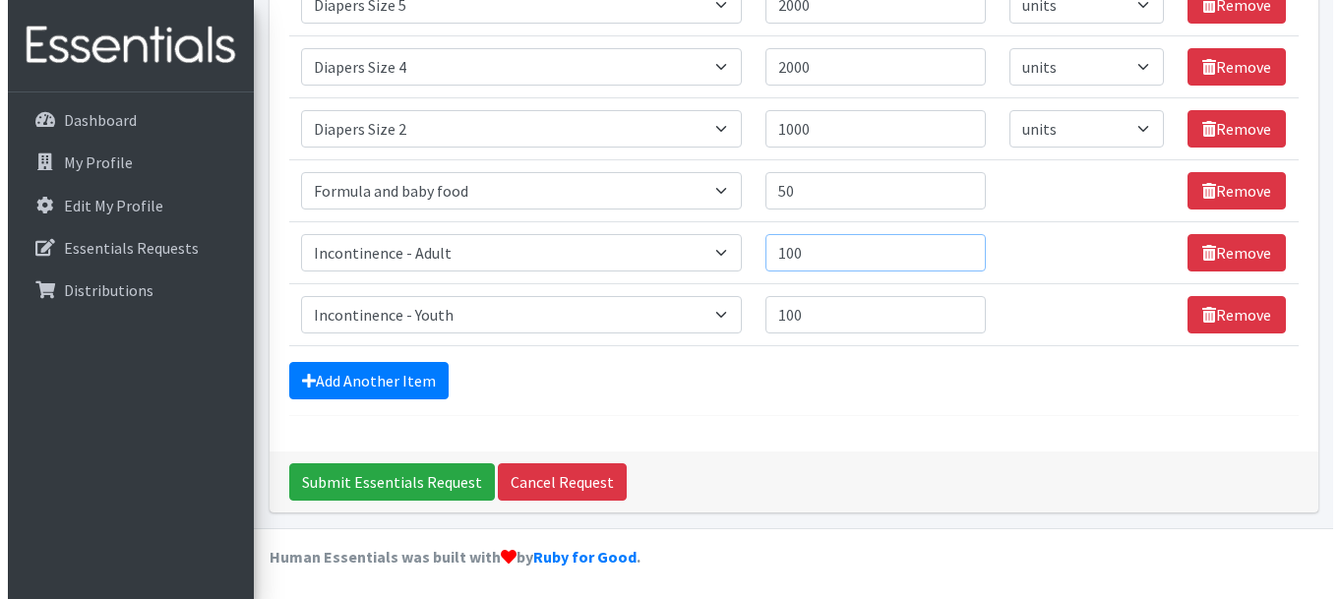
scroll to position [882, 0]
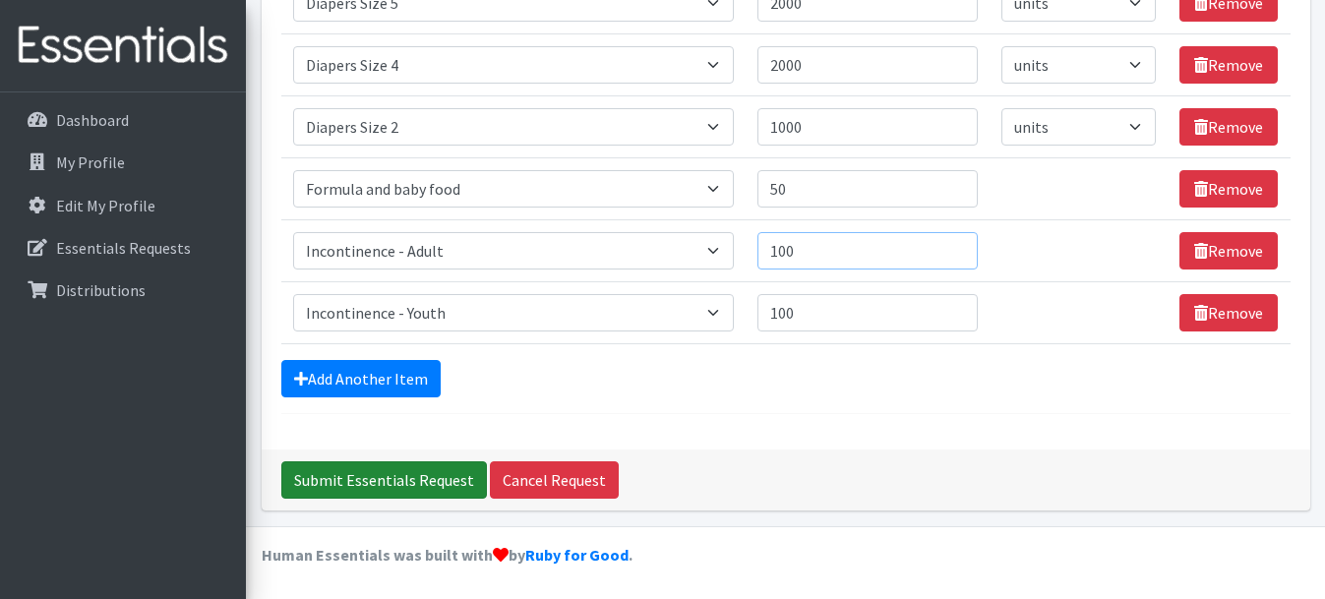
type input "100"
click at [373, 484] on input "Submit Essentials Request" at bounding box center [384, 479] width 206 height 37
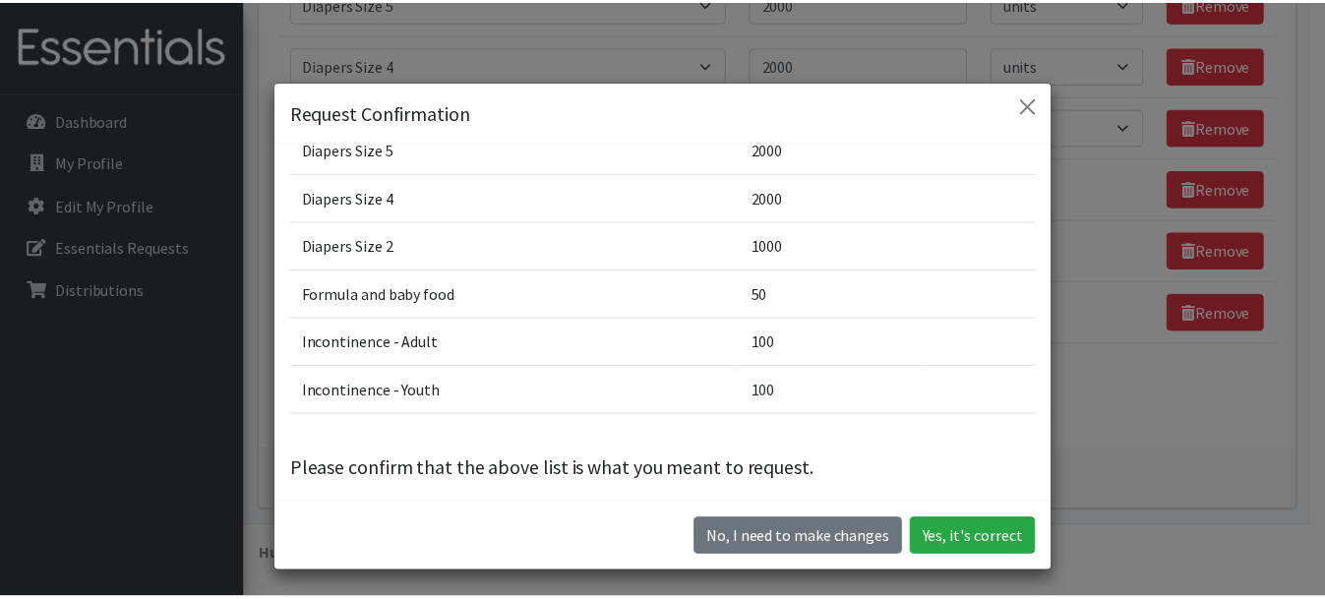
scroll to position [241, 0]
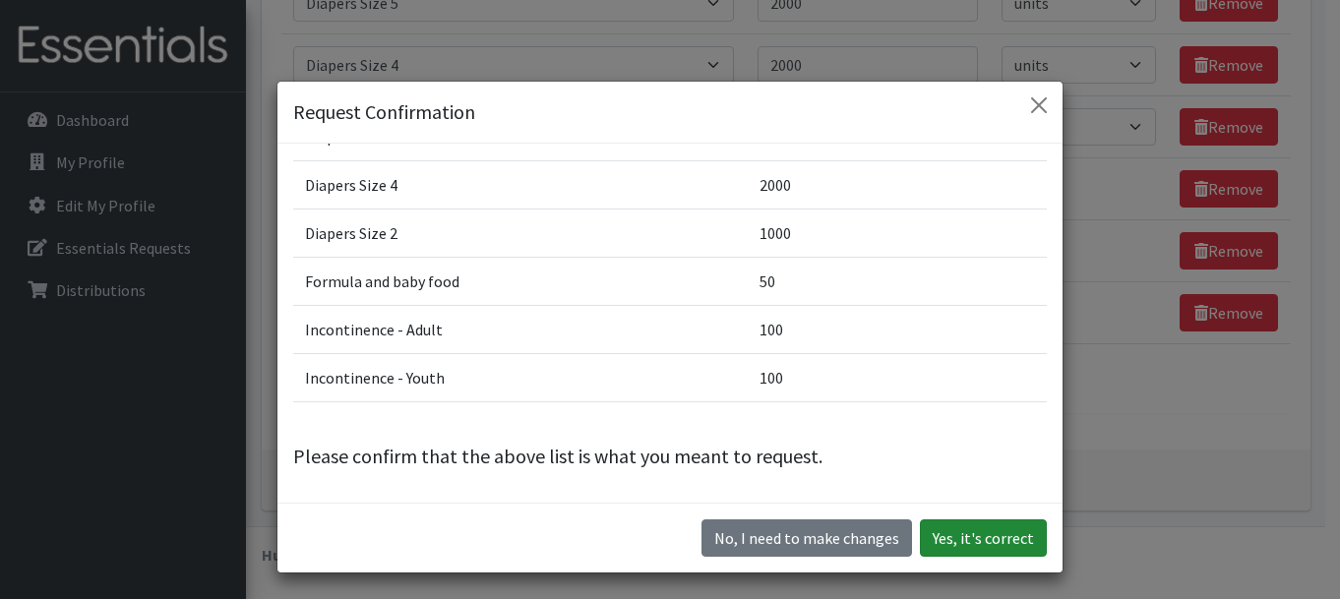
click at [973, 542] on button "Yes, it's correct" at bounding box center [983, 537] width 127 height 37
